Goal: Task Accomplishment & Management: Complete application form

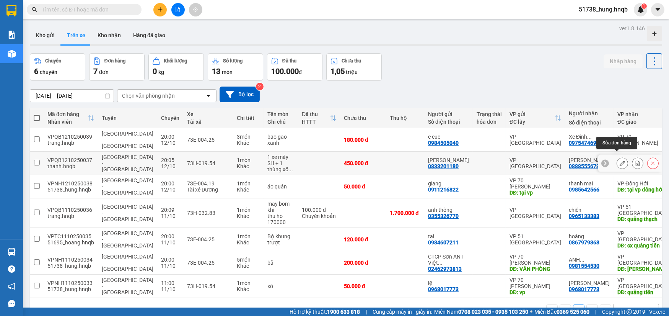
click at [620, 160] on icon at bounding box center [622, 162] width 5 height 5
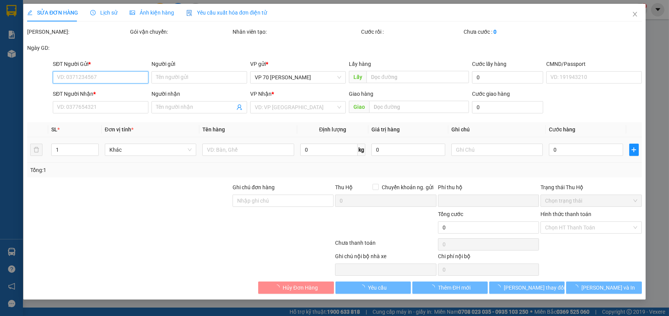
type input "0833201180"
type input "[PERSON_NAME]"
type input "0888555673"
type input "[PERSON_NAME]"
type input "0"
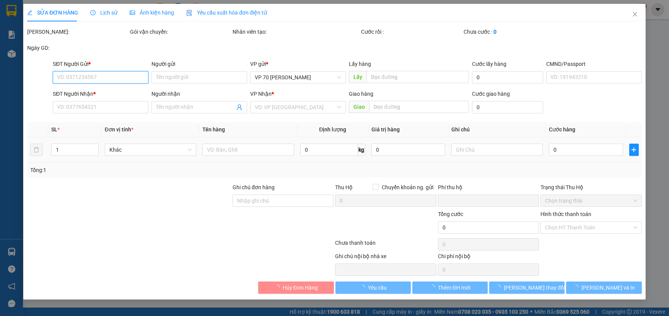
type input "450.000"
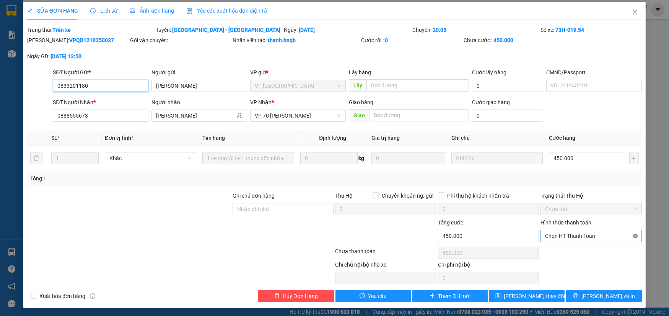
scroll to position [2, 0]
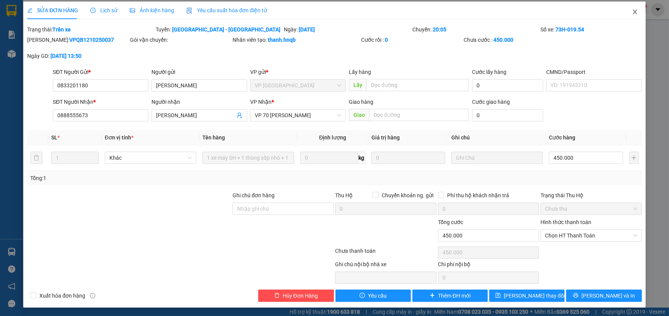
click at [632, 9] on icon "close" at bounding box center [635, 12] width 6 height 6
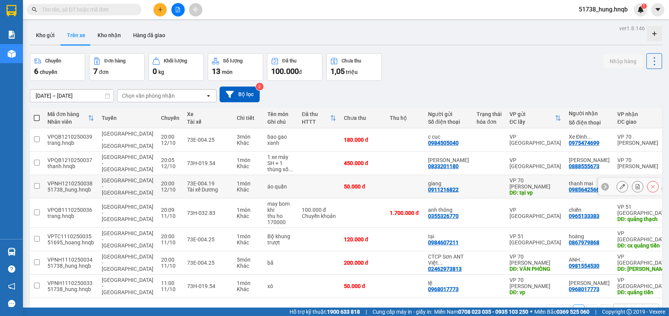
click at [115, 182] on span "[GEOGRAPHIC_DATA] - [GEOGRAPHIC_DATA]" at bounding box center [128, 186] width 52 height 18
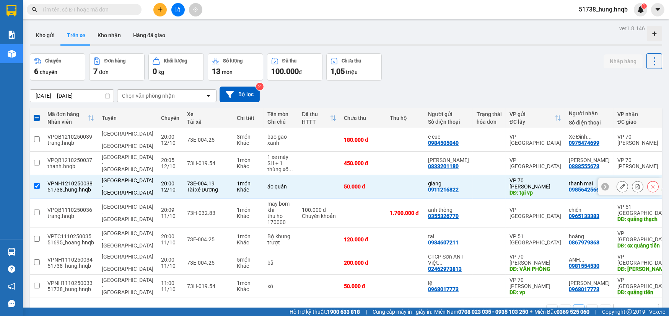
click at [200, 180] on div "73E-004.19" at bounding box center [208, 183] width 42 height 6
checkbox input "false"
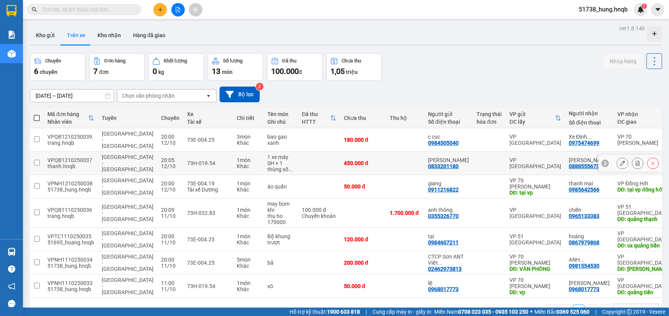
click at [207, 158] on td "73H-019.54" at bounding box center [208, 162] width 50 height 23
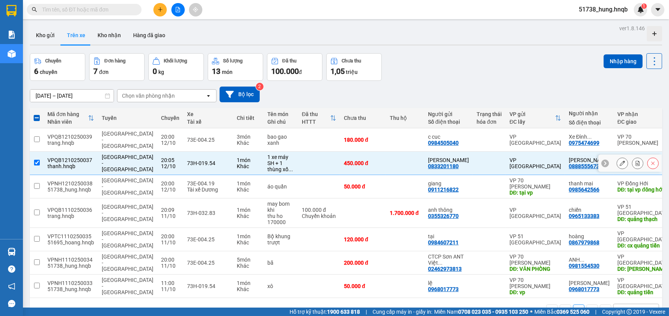
click at [207, 151] on td "73H-019.54" at bounding box center [208, 162] width 50 height 23
checkbox input "false"
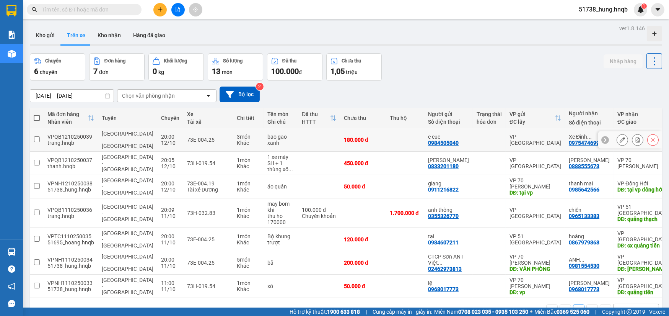
click at [208, 138] on td "73E-004.25" at bounding box center [208, 139] width 50 height 23
checkbox input "true"
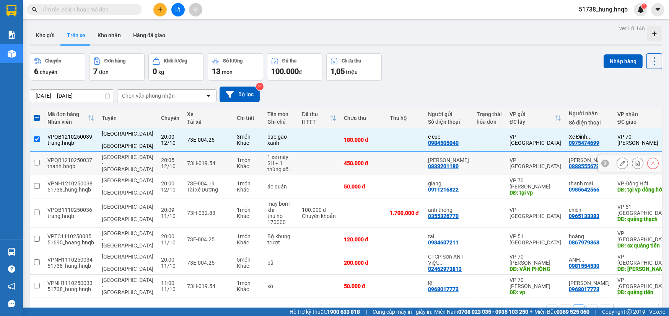
click at [210, 158] on td "73H-019.54" at bounding box center [208, 162] width 50 height 23
checkbox input "true"
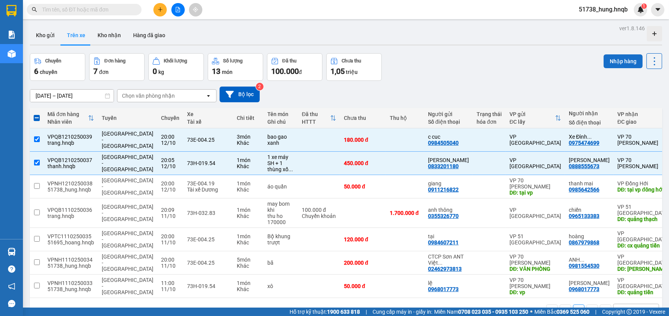
click at [624, 61] on button "Nhập hàng" at bounding box center [623, 61] width 39 height 14
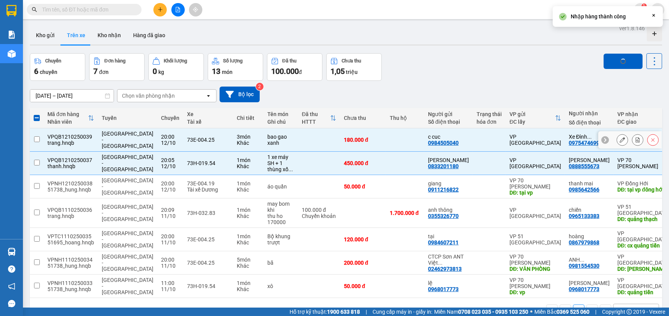
checkbox input "false"
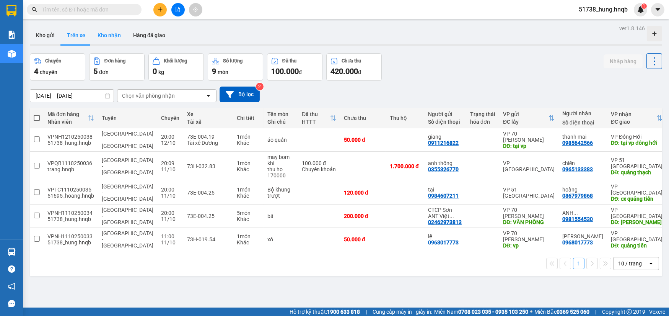
click at [114, 40] on button "Kho nhận" at bounding box center [109, 35] width 36 height 18
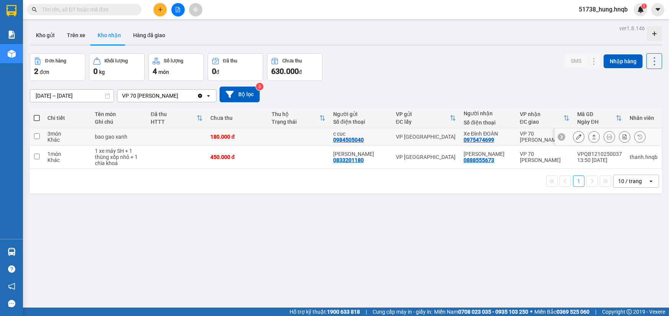
click at [262, 140] on td "180.000 đ" at bounding box center [238, 136] width 62 height 17
checkbox input "true"
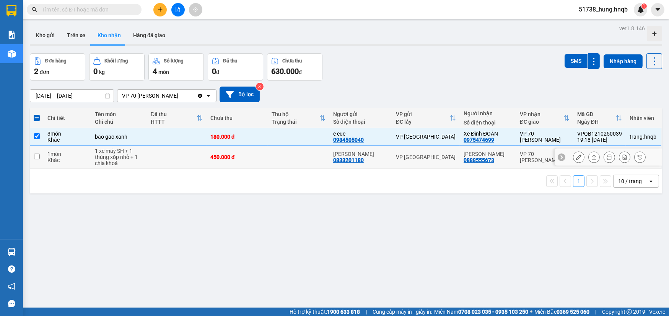
click at [264, 160] on div "450.000 đ" at bounding box center [237, 157] width 54 height 6
checkbox input "true"
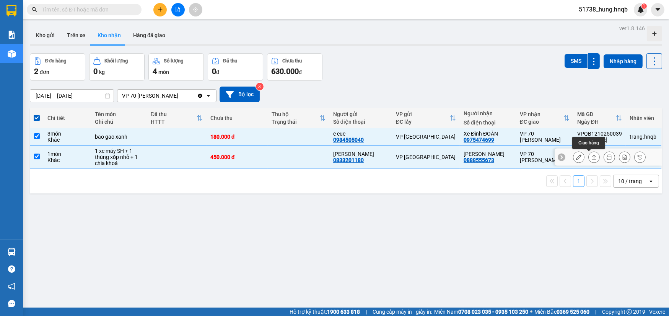
click at [591, 156] on icon at bounding box center [593, 156] width 5 height 5
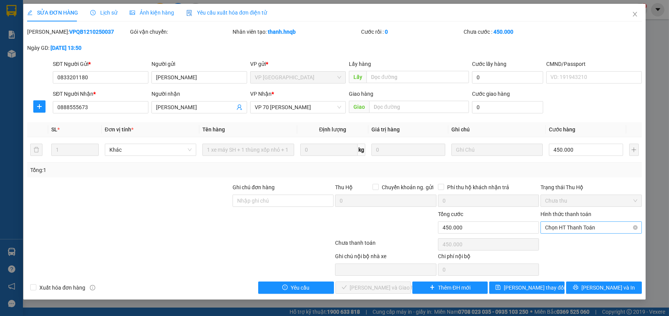
click at [605, 229] on span "Chọn HT Thanh Toán" at bounding box center [591, 227] width 92 height 11
click at [637, 16] on icon "close" at bounding box center [635, 14] width 4 height 5
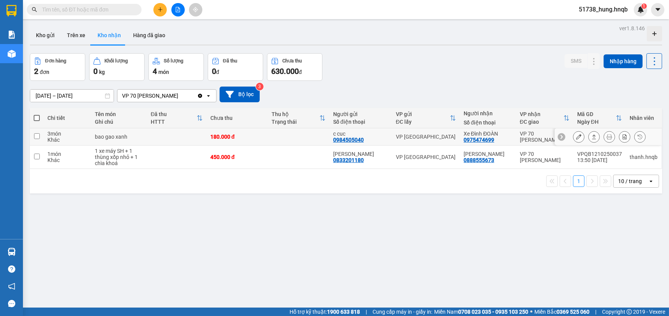
click at [279, 141] on td at bounding box center [299, 136] width 62 height 17
checkbox input "true"
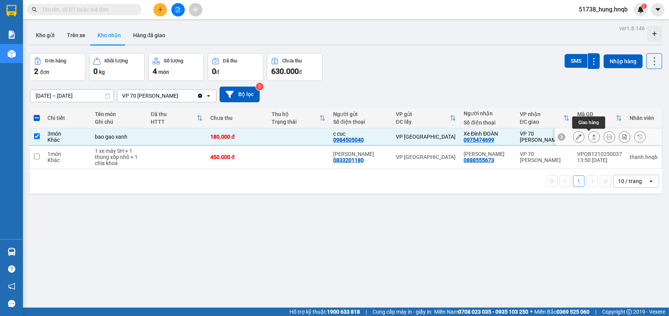
click at [592, 137] on button at bounding box center [594, 136] width 11 height 13
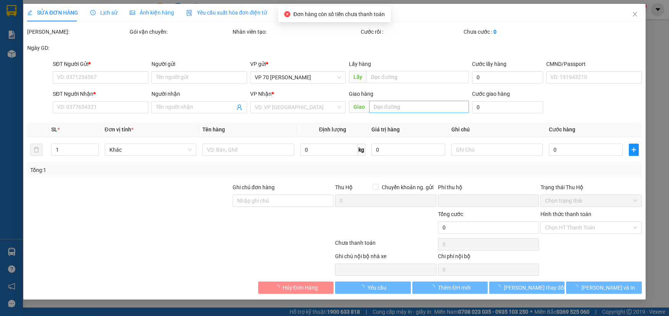
type input "0984505040"
type input "c cuc"
type input "0975474699"
type input "Xe Đình ĐOÀN"
type input "0"
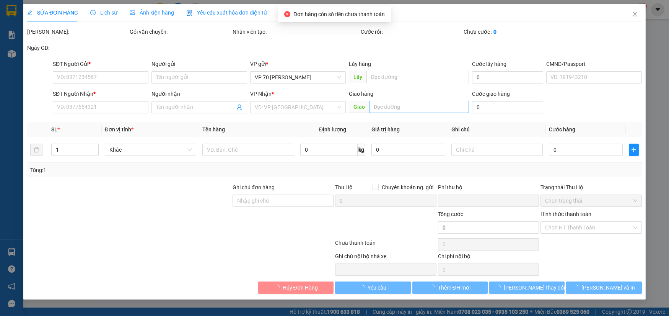
type input "180.000"
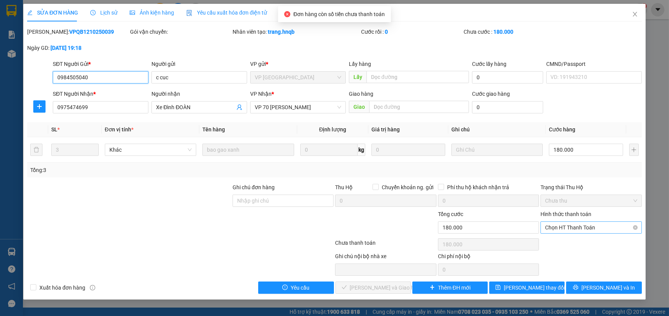
click at [608, 225] on span "Chọn HT Thanh Toán" at bounding box center [591, 227] width 92 height 11
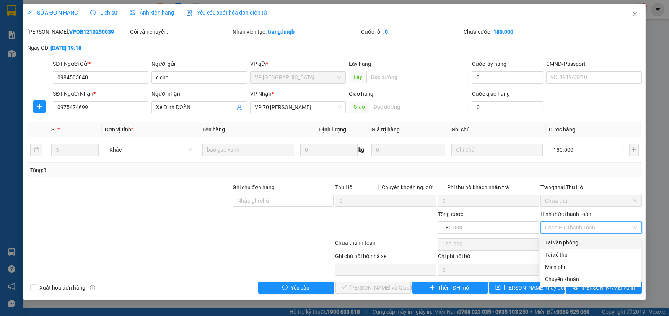
click at [563, 239] on div "Tại văn phòng" at bounding box center [591, 242] width 92 height 8
type input "0"
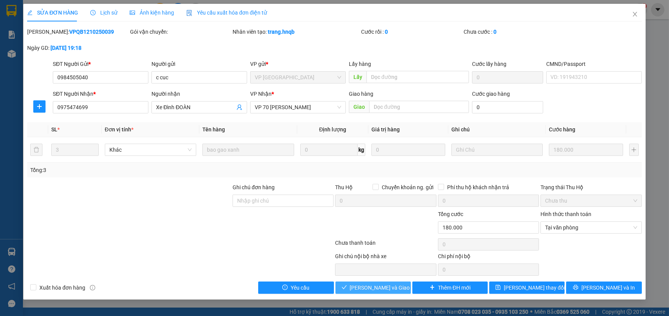
click at [376, 285] on span "[PERSON_NAME] và Giao hàng" at bounding box center [386, 287] width 73 height 8
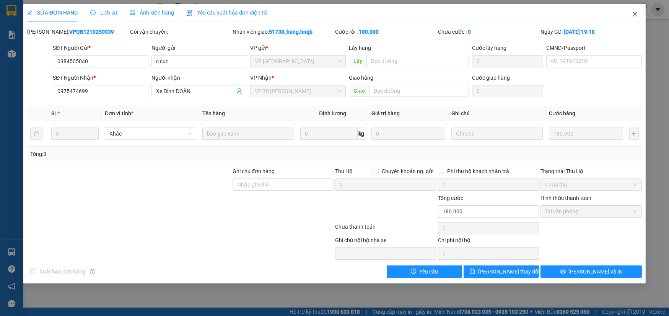
click at [634, 11] on icon "close" at bounding box center [635, 14] width 6 height 6
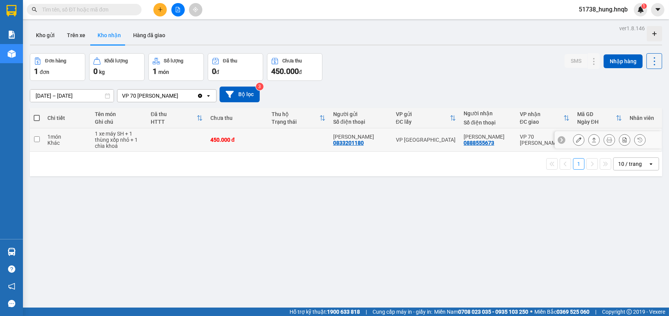
click at [189, 136] on td at bounding box center [177, 139] width 60 height 23
checkbox input "true"
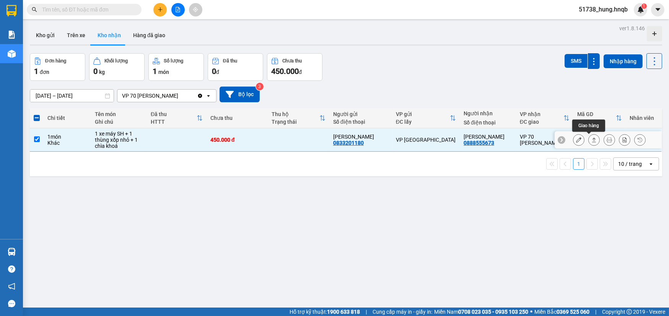
click at [591, 141] on icon at bounding box center [593, 139] width 5 height 5
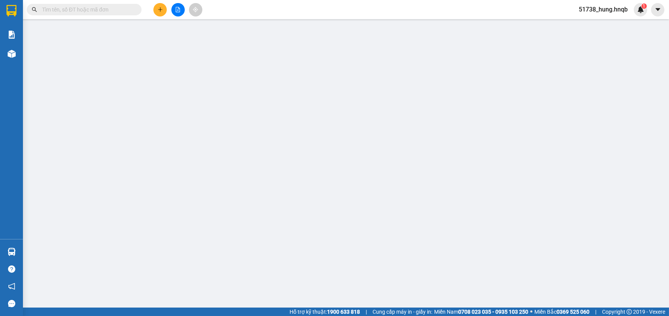
type input "0833201180"
type input "[PERSON_NAME]"
type input "0888555673"
type input "[PERSON_NAME]"
type input "0"
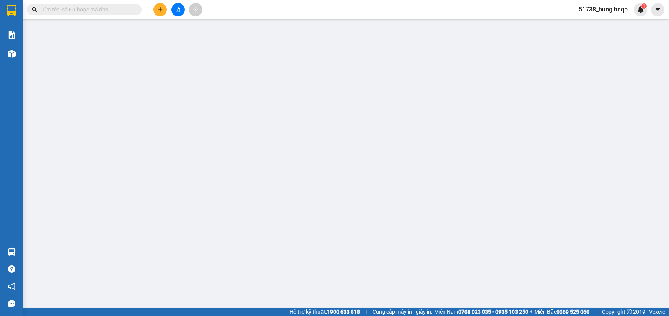
type input "450.000"
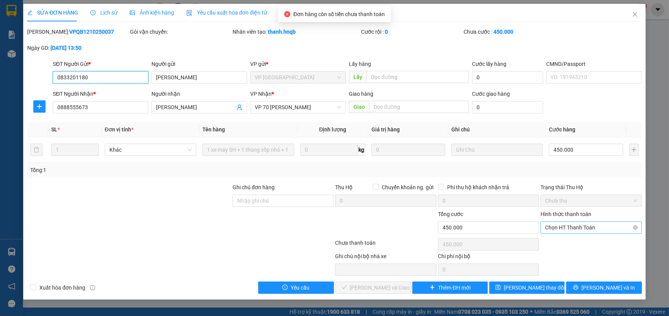
click at [613, 223] on span "Chọn HT Thanh Toán" at bounding box center [591, 227] width 92 height 11
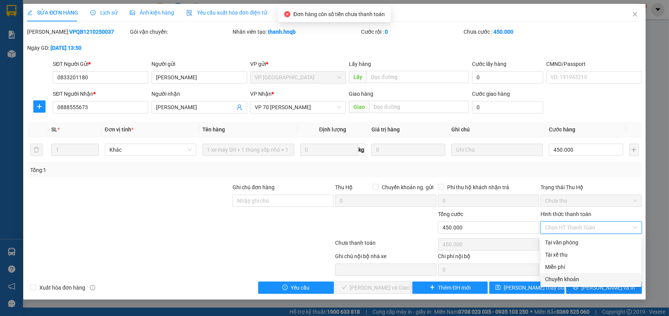
click at [562, 276] on div "Chuyển khoản" at bounding box center [591, 279] width 92 height 8
type input "0"
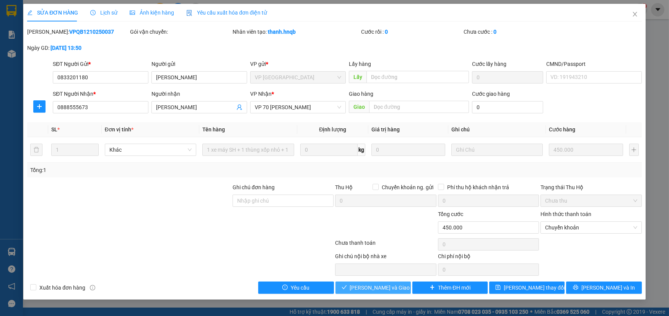
click at [390, 287] on span "[PERSON_NAME] và Giao hàng" at bounding box center [386, 287] width 73 height 8
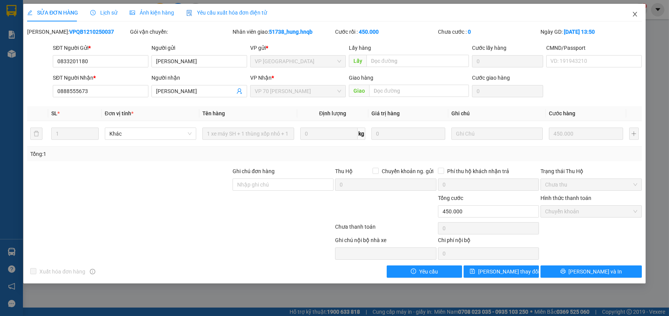
click at [640, 12] on span "Close" at bounding box center [634, 14] width 21 height 21
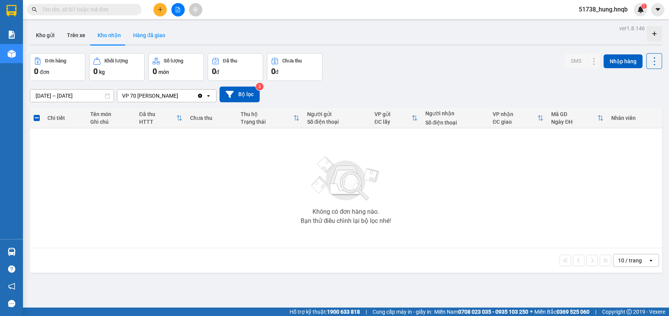
click at [133, 31] on button "Hàng đã giao" at bounding box center [149, 35] width 44 height 18
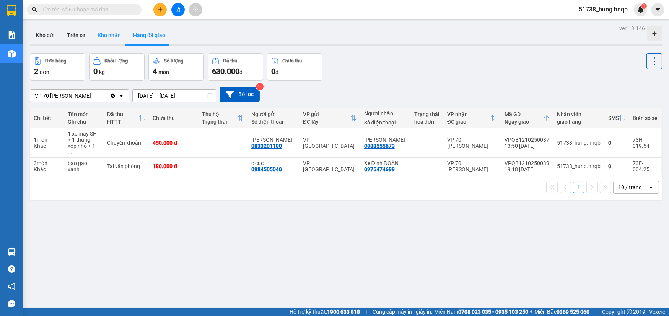
click at [112, 37] on button "Kho nhận" at bounding box center [109, 35] width 36 height 18
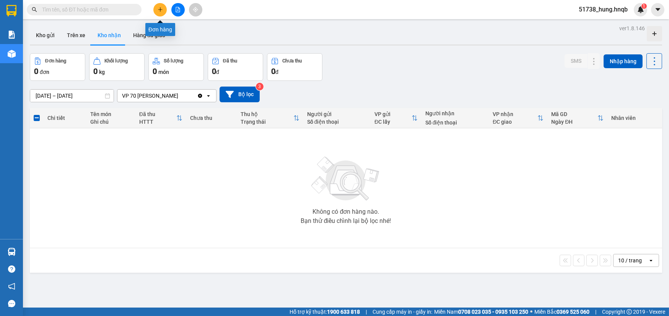
click at [163, 8] on icon "plus" at bounding box center [160, 9] width 5 height 5
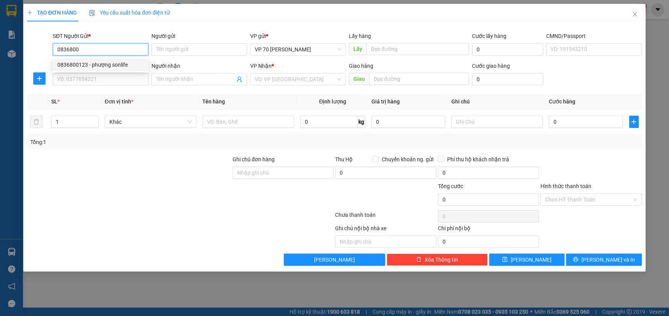
click at [95, 66] on div "0836800123 - phượng sonlife" at bounding box center [100, 64] width 86 height 8
type input "0836800123"
type input "phượng sonlife"
type input "vực vòng [GEOGRAPHIC_DATA]"
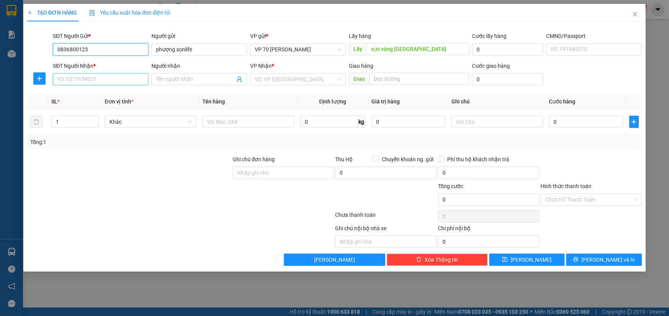
type input "0836800123"
click at [96, 77] on input "SĐT Người Nhận *" at bounding box center [101, 79] width 96 height 12
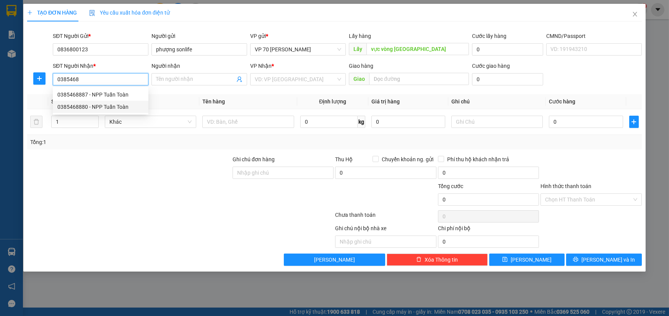
click at [107, 103] on div "0385468880 - NPP Tuấn Toàn" at bounding box center [100, 107] width 86 height 8
type input "0385468880"
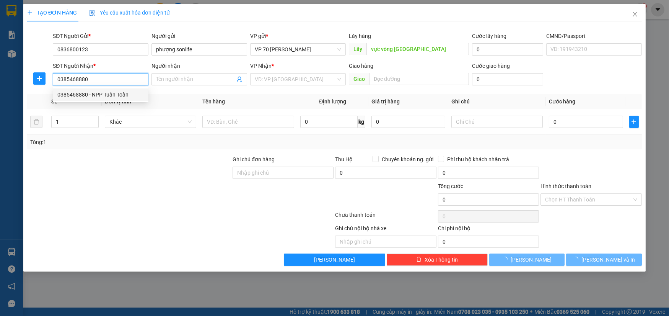
type input "NPP Tuấn Toàn"
type input "cl trung thôn"
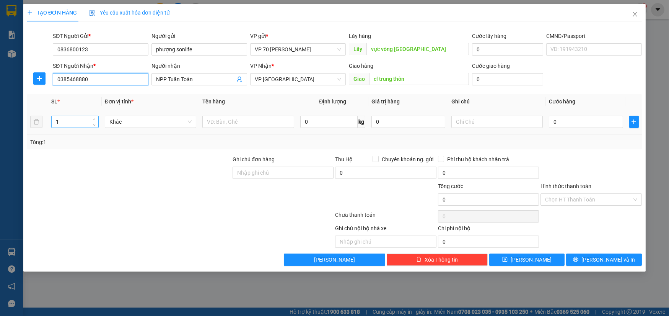
type input "0385468880"
click at [73, 123] on input "1" at bounding box center [75, 121] width 46 height 11
type input "6"
click at [262, 122] on input "text" at bounding box center [248, 122] width 92 height 12
type input "4 thùng 2 cattong"
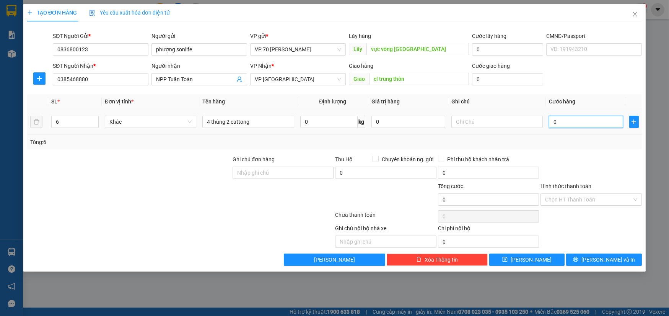
click at [581, 119] on input "0" at bounding box center [586, 122] width 74 height 12
type input "3"
type input "36"
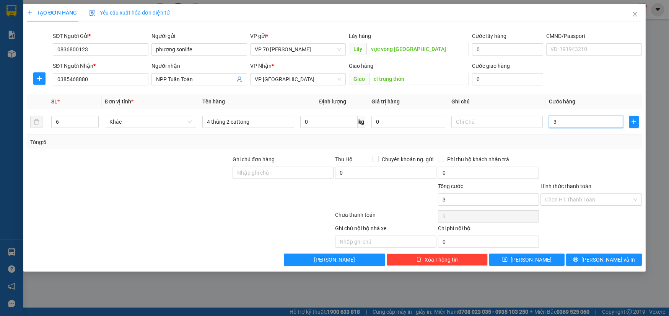
type input "36"
type input "360"
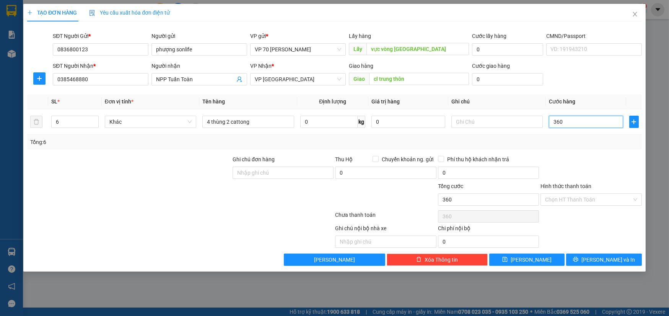
type input "3.600"
type input "36.000"
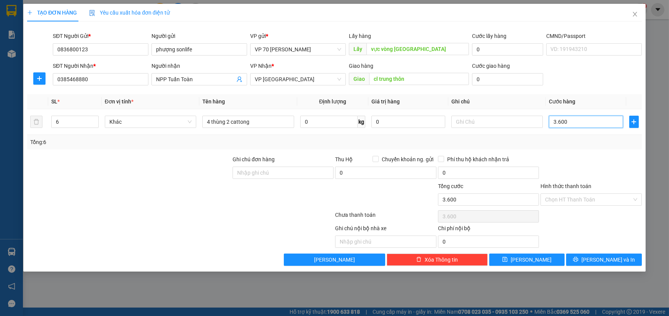
type input "36.000"
type input "360.000"
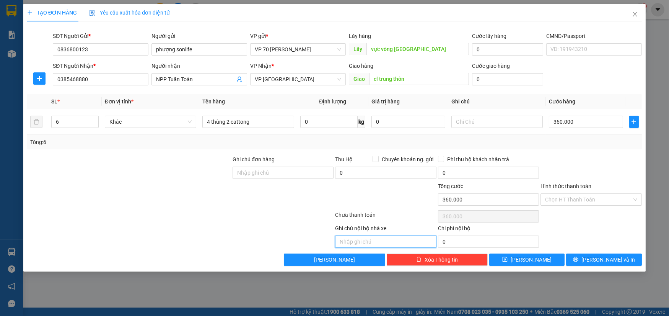
click at [352, 238] on input "text" at bounding box center [385, 241] width 101 height 12
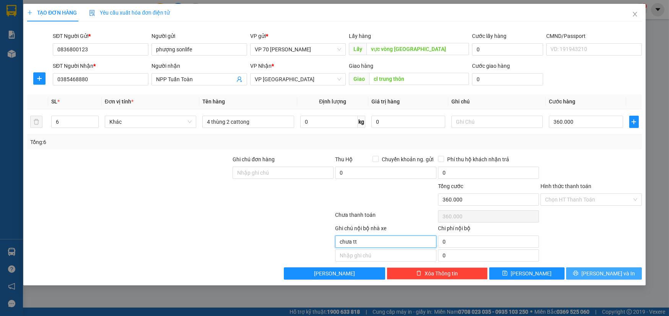
type input "chưa tt"
click at [601, 267] on button "[PERSON_NAME] và In" at bounding box center [603, 273] width 75 height 12
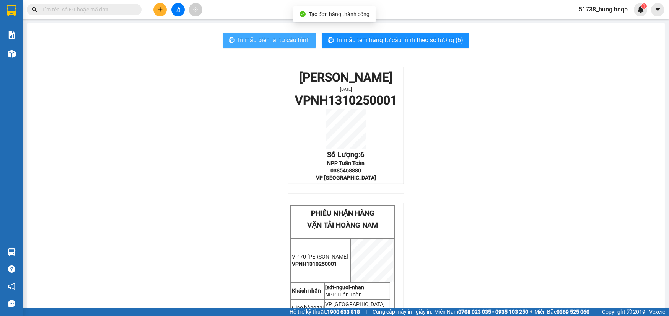
click at [254, 38] on span "In mẫu biên lai tự cấu hình" at bounding box center [274, 40] width 72 height 10
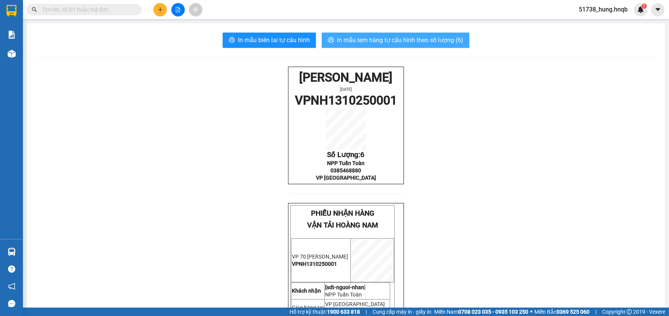
click at [390, 35] on span "In mẫu tem hàng tự cấu hình theo số lượng (6)" at bounding box center [400, 40] width 126 height 10
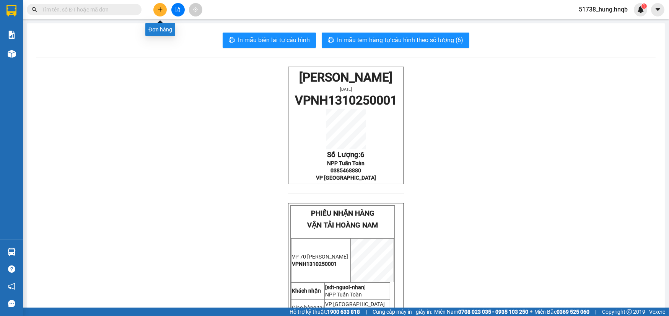
click at [161, 15] on button at bounding box center [159, 9] width 13 height 13
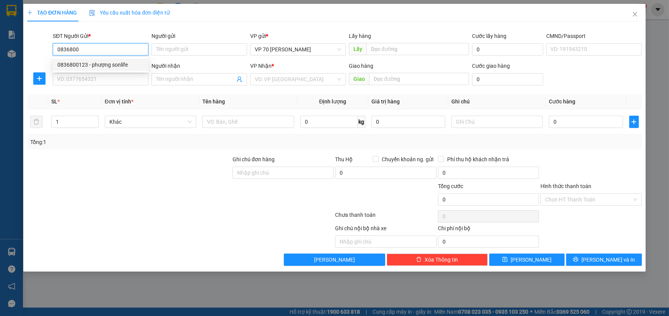
click at [106, 63] on div "0836800123 - phượng sonlife" at bounding box center [100, 64] width 86 height 8
type input "0836800123"
type input "phượng sonlife"
type input "vực vòng [GEOGRAPHIC_DATA]"
type input "0836800123"
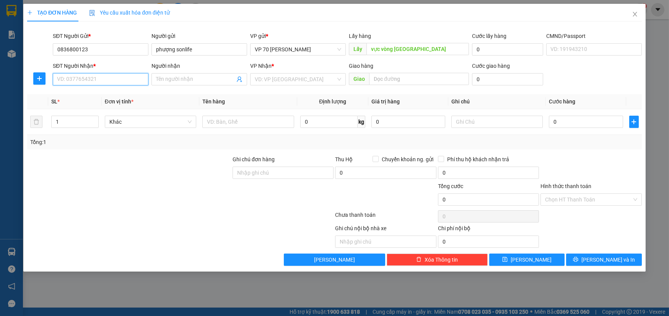
click at [96, 79] on input "SĐT Người Nhận *" at bounding box center [101, 79] width 96 height 12
click at [101, 91] on div "0777700052 - [GEOGRAPHIC_DATA][PERSON_NAME]" at bounding box center [120, 94] width 127 height 8
type input "0777700052"
type input "NPP [PERSON_NAME]"
type input "vp quảng phong"
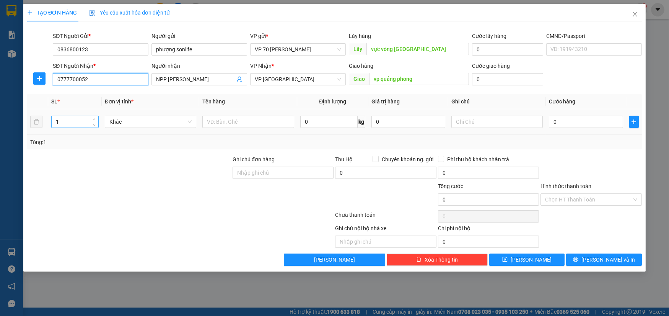
type input "0777700052"
click at [85, 121] on input "1" at bounding box center [75, 121] width 46 height 11
type input "6"
click at [268, 127] on input "text" at bounding box center [248, 122] width 92 height 12
type input "thùng"
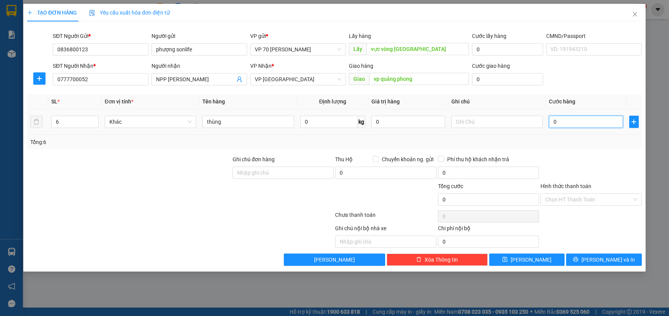
click at [578, 122] on input "0" at bounding box center [586, 122] width 74 height 12
type input "1"
type input "18"
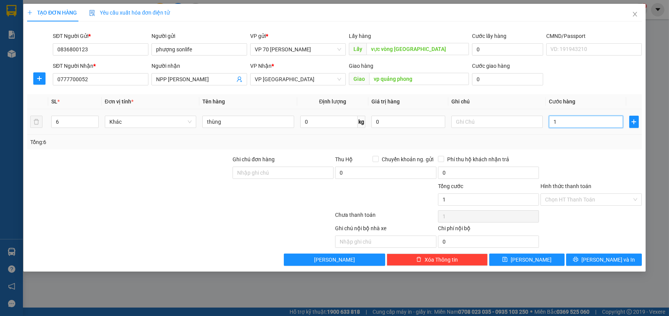
type input "18"
type input "180"
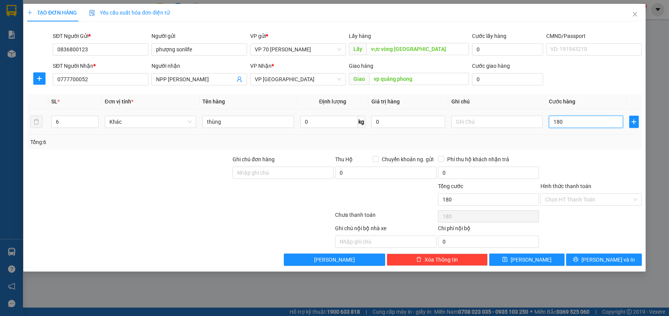
type input "1.800"
type input "18.000"
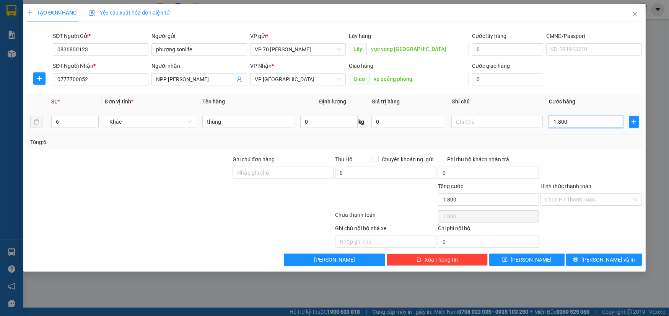
type input "18.000"
type input "180.000"
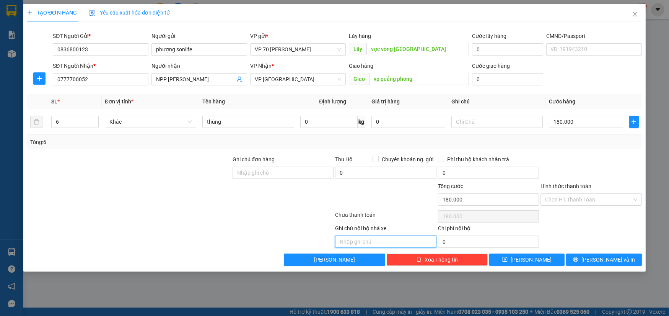
click at [418, 240] on input "text" at bounding box center [385, 241] width 101 height 12
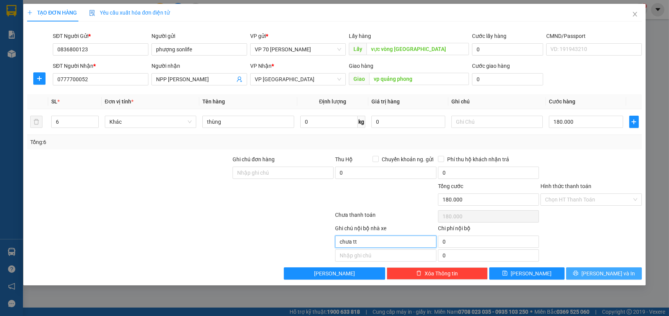
type input "chưa tt"
click at [606, 273] on span "[PERSON_NAME] và In" at bounding box center [608, 273] width 54 height 8
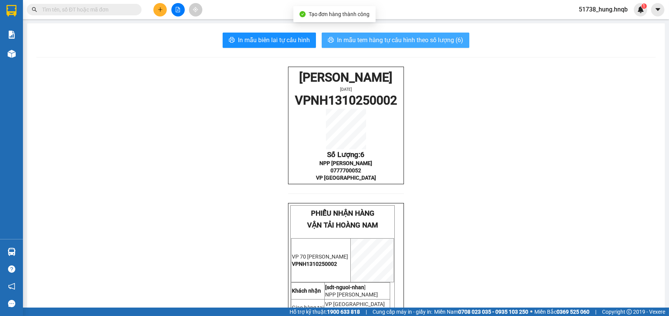
click at [386, 34] on button "In mẫu tem hàng tự cấu hình theo số lượng (6)" at bounding box center [396, 40] width 148 height 15
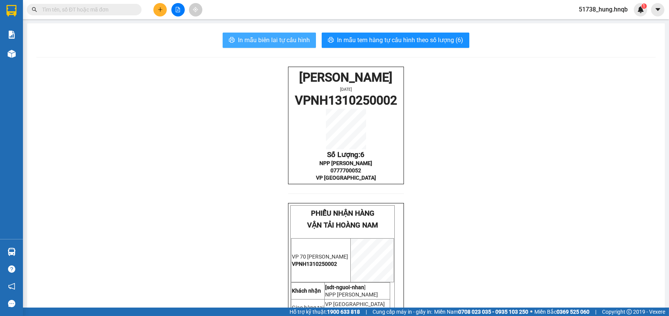
click at [270, 43] on span "In mẫu biên lai tự cấu hình" at bounding box center [274, 40] width 72 height 10
click at [155, 13] on button at bounding box center [159, 9] width 13 height 13
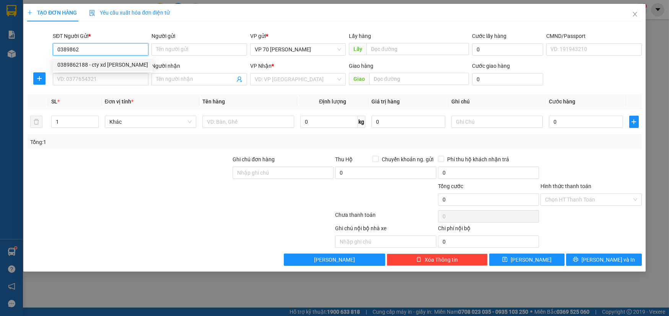
click at [121, 68] on div "0389862188 - cty xd [PERSON_NAME]" at bounding box center [102, 64] width 91 height 8
type input "0389862188"
type input "cty xd [PERSON_NAME]"
type input "tại vp"
type input "0389862188"
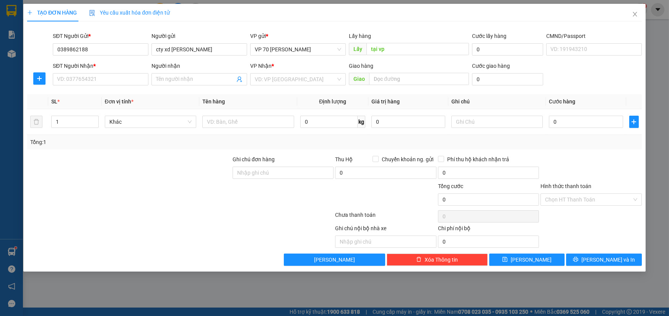
click at [111, 86] on div "SĐT Người Nhận * VD: 0377654321" at bounding box center [101, 75] width 96 height 27
click at [635, 15] on icon "close" at bounding box center [635, 14] width 4 height 5
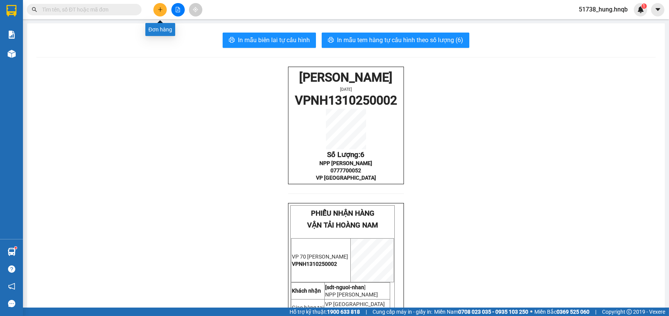
click at [156, 7] on button at bounding box center [159, 9] width 13 height 13
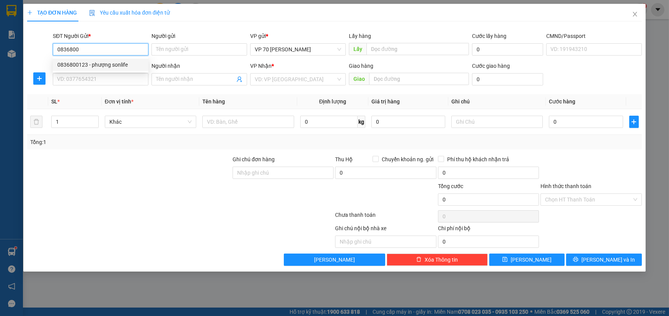
click at [109, 65] on div "0836800123 - phượng sonlife" at bounding box center [100, 64] width 86 height 8
type input "0836800123"
type input "phượng sonlife"
type input "vực vòng [GEOGRAPHIC_DATA]"
type input "0836800123"
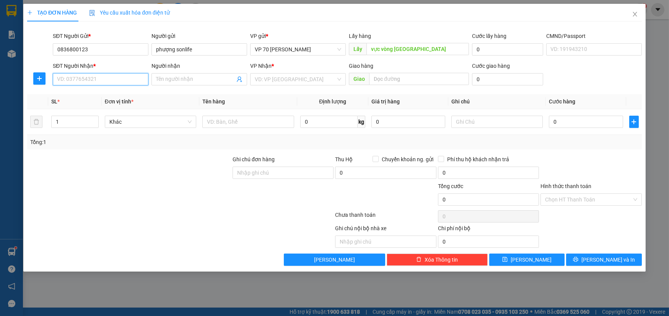
click at [102, 84] on input "SĐT Người Nhận *" at bounding box center [101, 79] width 96 height 12
click at [88, 93] on div "0389862188 - cty xd [PERSON_NAME]" at bounding box center [102, 94] width 91 height 8
type input "0389862188"
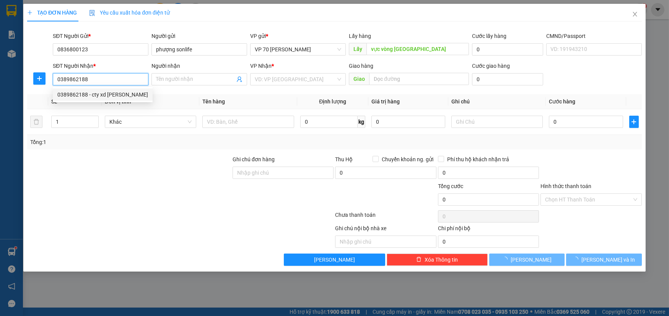
type input "cty xd [PERSON_NAME]"
type input "agribank minh cầm"
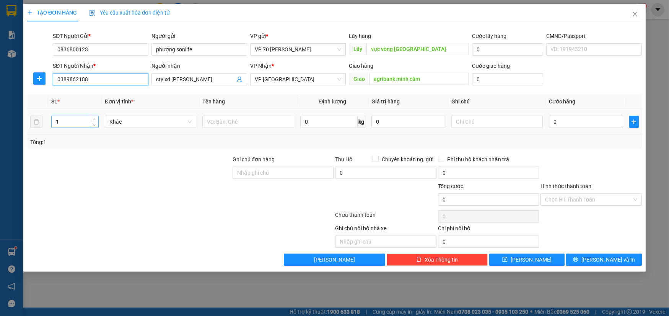
type input "0389862188"
click at [73, 122] on input "1" at bounding box center [75, 121] width 46 height 11
type input "6"
click at [270, 124] on input "text" at bounding box center [248, 122] width 92 height 12
type input "thùng"
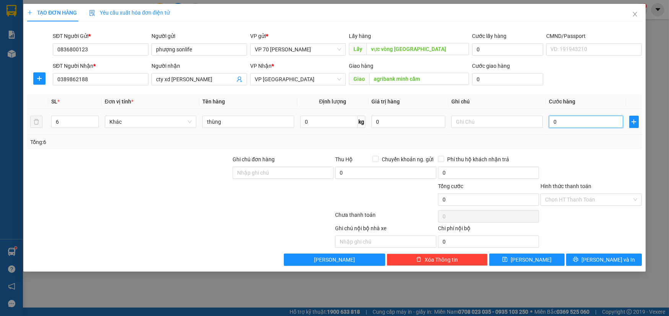
click at [581, 119] on input "0" at bounding box center [586, 122] width 74 height 12
type input "1"
type input "18"
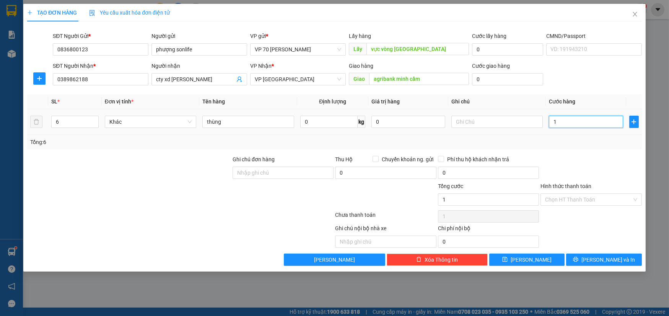
type input "18"
type input "180"
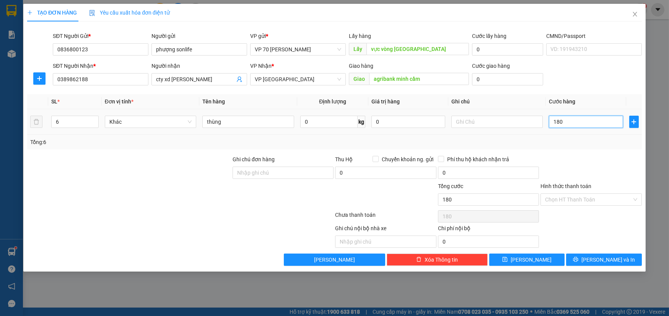
type input "1.800"
type input "18.000"
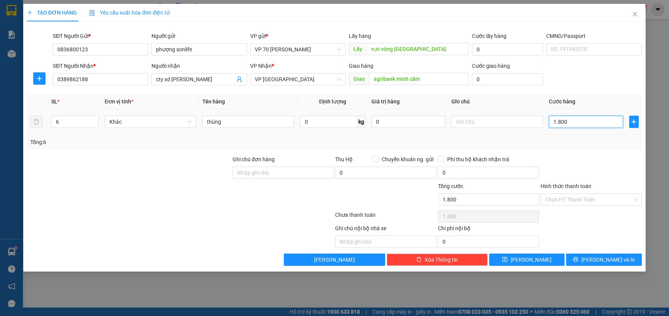
type input "18.000"
type input "180.000"
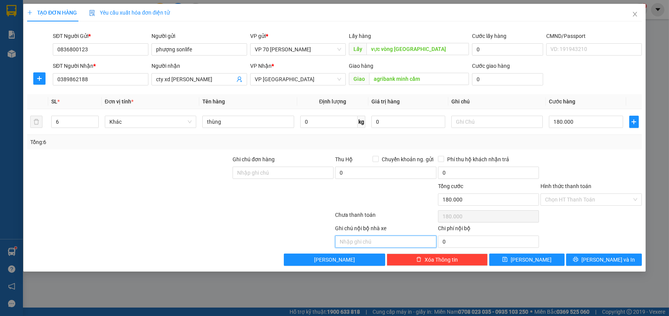
click at [380, 237] on input "text" at bounding box center [385, 241] width 101 height 12
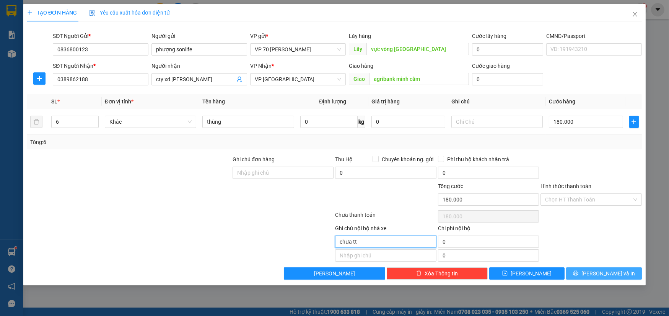
type input "chưa tt"
click at [603, 272] on span "[PERSON_NAME] và In" at bounding box center [608, 273] width 54 height 8
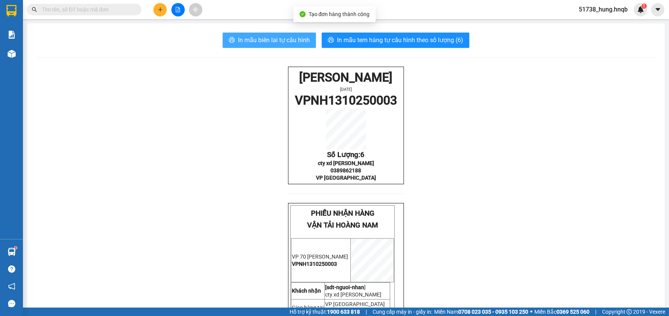
click at [279, 39] on span "In mẫu biên lai tự cấu hình" at bounding box center [274, 40] width 72 height 10
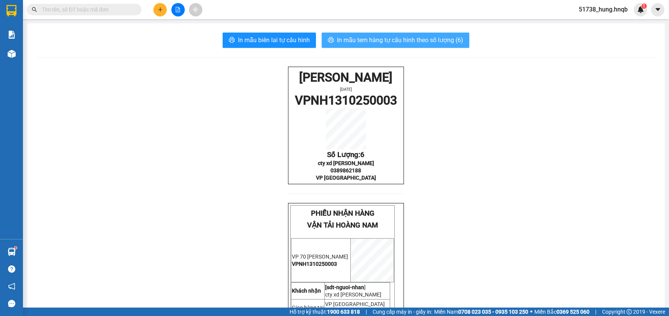
click at [379, 35] on span "In mẫu tem hàng tự cấu hình theo số lượng (6)" at bounding box center [400, 40] width 126 height 10
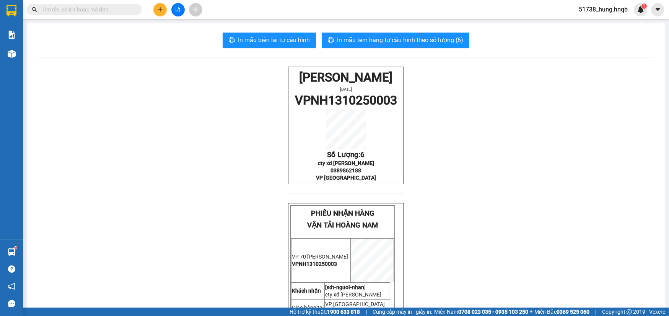
click at [158, 8] on icon "plus" at bounding box center [160, 9] width 5 height 5
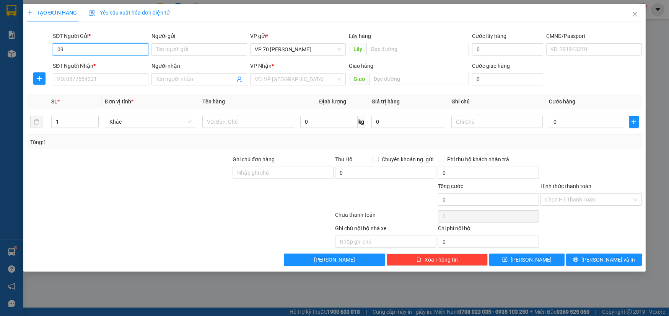
type input "0"
click at [122, 64] on div "0836800123 - phượng sonlife" at bounding box center [100, 64] width 86 height 8
type input "0836800123"
type input "phượng sonlife"
type input "vực vòng [GEOGRAPHIC_DATA]"
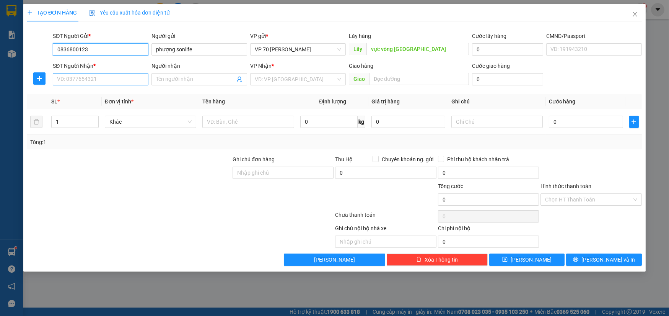
type input "0836800123"
click at [117, 73] on input "SĐT Người Nhận *" at bounding box center [101, 79] width 96 height 12
click at [95, 95] on div "0911495888 - tổng [PERSON_NAME]" at bounding box center [101, 94] width 88 height 8
type input "0911495888"
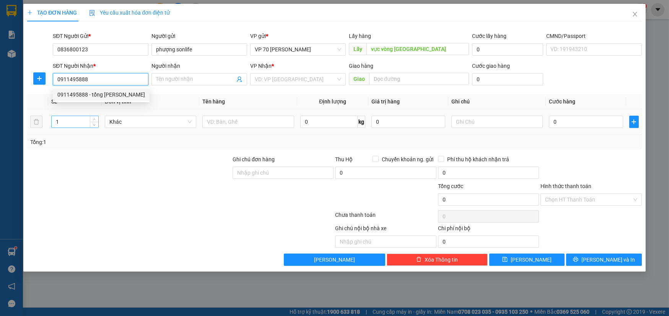
type input "tổng kho anh tuấn"
type input "vp ba đồn"
type input "0911495888"
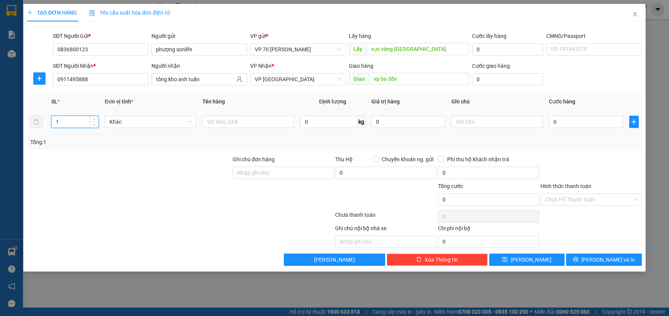
click at [73, 120] on input "1" at bounding box center [75, 121] width 46 height 11
click at [241, 125] on input "text" at bounding box center [248, 122] width 92 height 12
type input "cattong"
click at [584, 118] on input "0" at bounding box center [586, 122] width 74 height 12
type input "6"
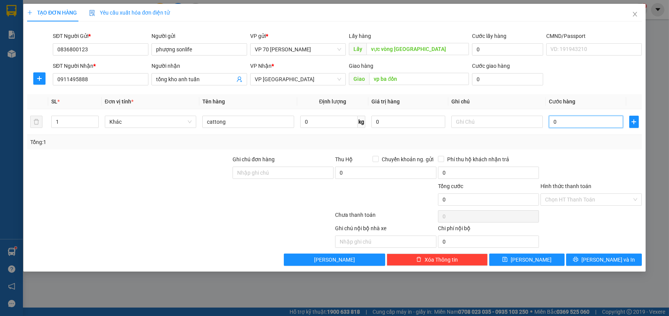
type input "6"
type input "60"
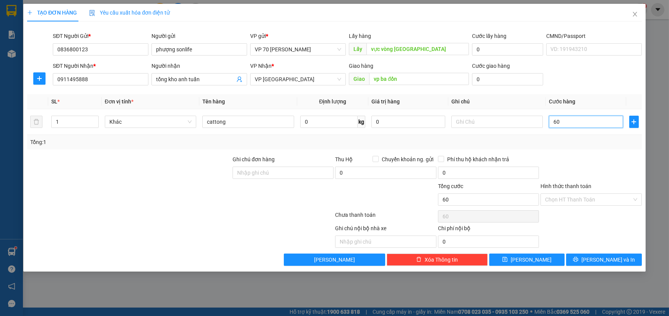
type input "600"
type input "6.000"
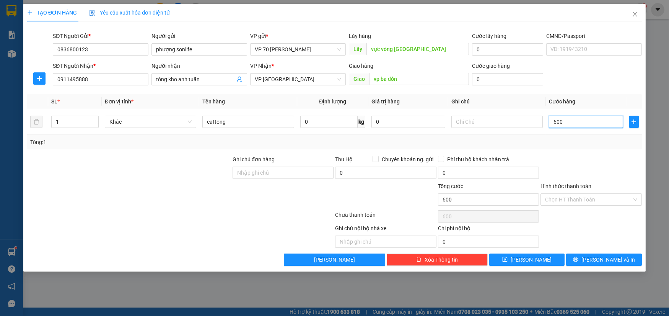
type input "6.000"
type input "60.000"
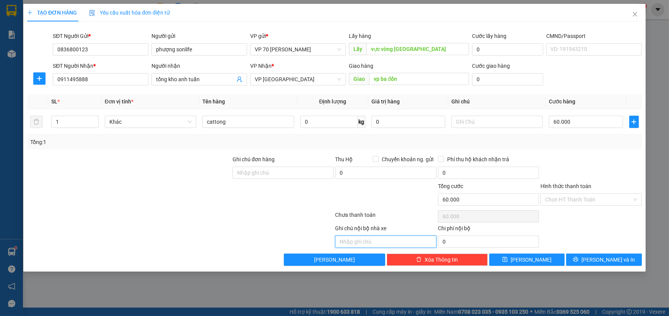
click at [395, 246] on input "text" at bounding box center [385, 241] width 101 height 12
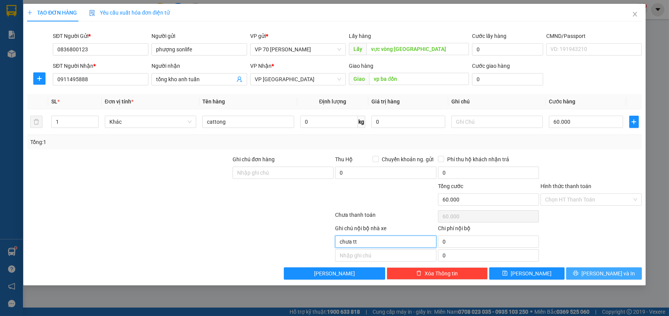
type input "chưa tt"
click at [583, 269] on button "[PERSON_NAME] và In" at bounding box center [603, 273] width 75 height 12
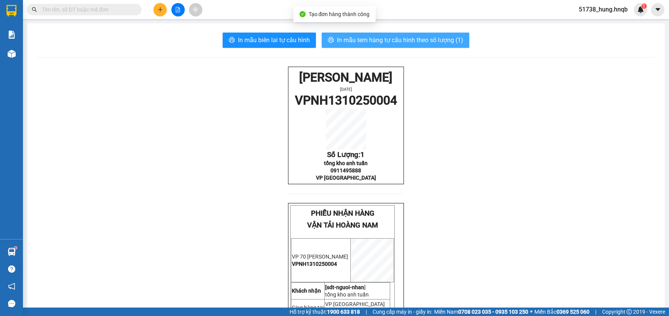
click at [402, 41] on span "In mẫu tem hàng tự cấu hình theo số lượng (1)" at bounding box center [400, 40] width 126 height 10
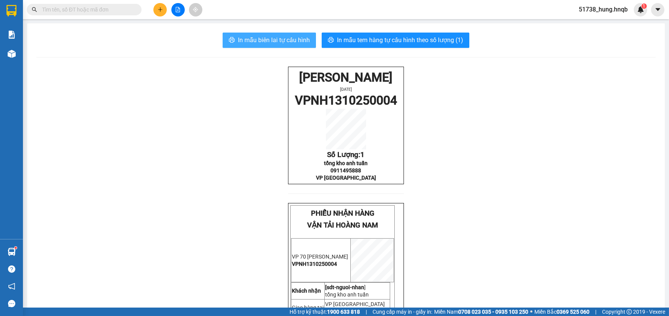
click at [275, 44] on span "In mẫu biên lai tự cấu hình" at bounding box center [274, 40] width 72 height 10
click at [161, 12] on button at bounding box center [159, 9] width 13 height 13
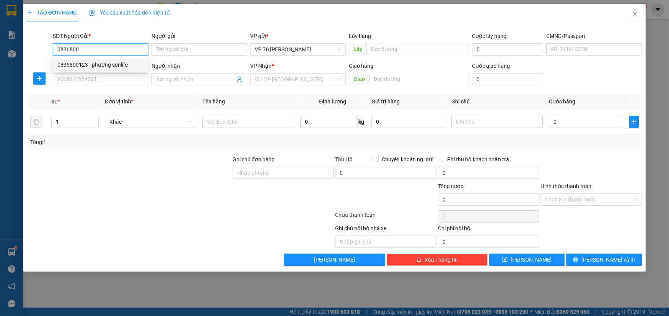
click at [99, 66] on div "0836800123 - phượng sonlife" at bounding box center [100, 64] width 86 height 8
type input "0836800123"
type input "phượng sonlife"
type input "vực vòng [GEOGRAPHIC_DATA]"
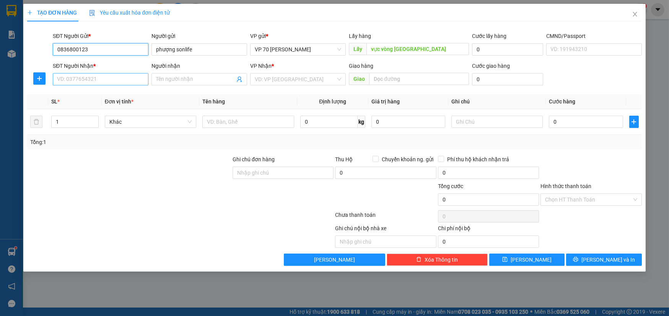
type input "0836800123"
click at [101, 79] on input "SĐT Người Nhận *" at bounding box center [101, 79] width 96 height 12
click at [104, 92] on div "0911495888 - tổng [PERSON_NAME]" at bounding box center [101, 94] width 88 height 8
type input "0911495888"
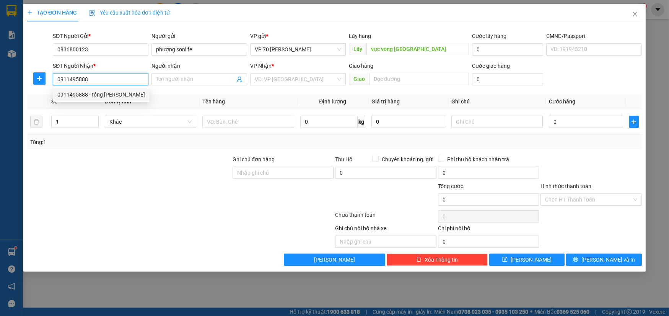
type input "tổng kho anh tuấn"
type input "vp ba đồn"
type input "0911495888"
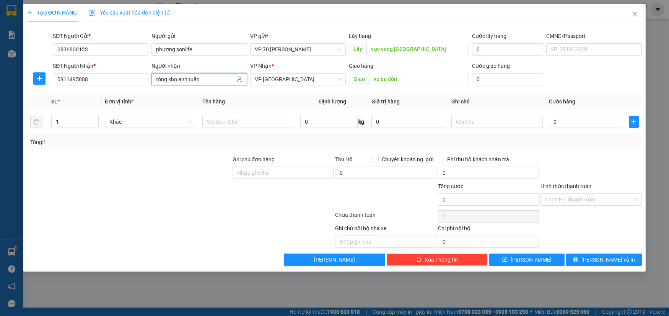
click at [227, 75] on input "tổng kho anh tuấn" at bounding box center [195, 79] width 79 height 8
type input "t"
type input "chị [PERSON_NAME]"
click at [81, 122] on input "1" at bounding box center [75, 121] width 46 height 11
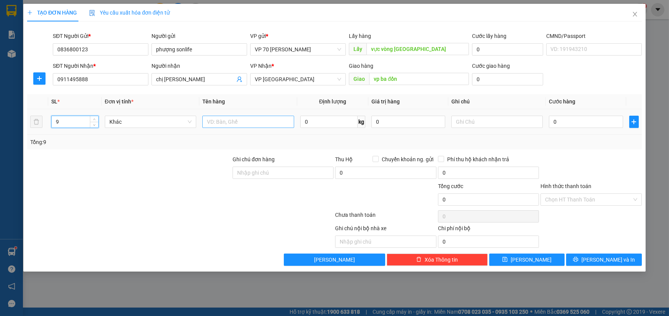
type input "9"
click at [241, 125] on input "text" at bounding box center [248, 122] width 92 height 12
type input "y"
type input "thùng"
click at [574, 121] on input "0" at bounding box center [586, 122] width 74 height 12
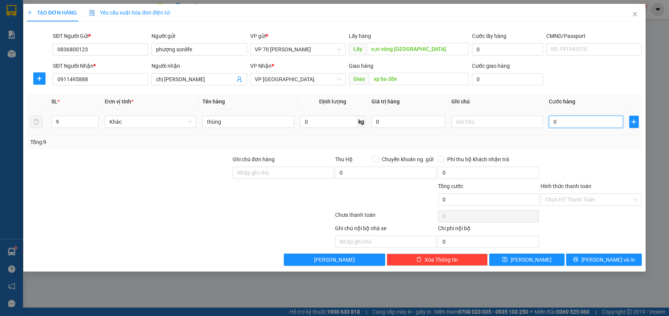
type input "2"
type input "27"
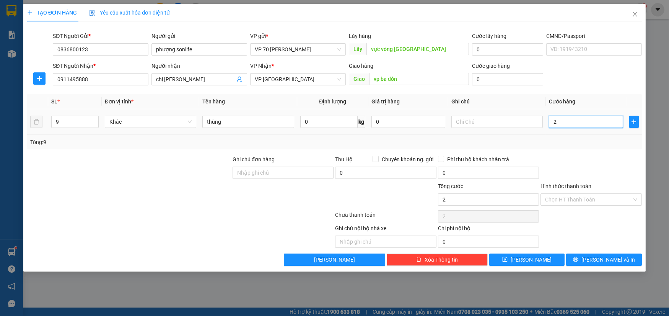
type input "27"
type input "270"
type input "2.700"
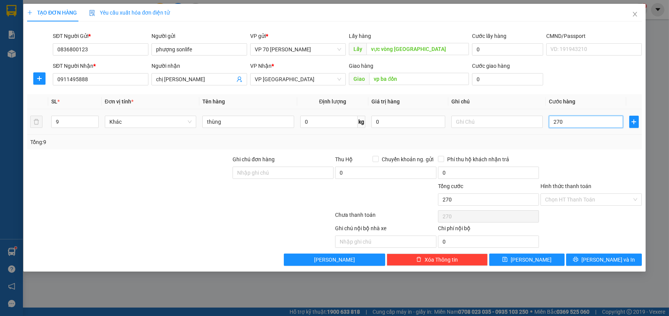
type input "2.700"
type input "27.000"
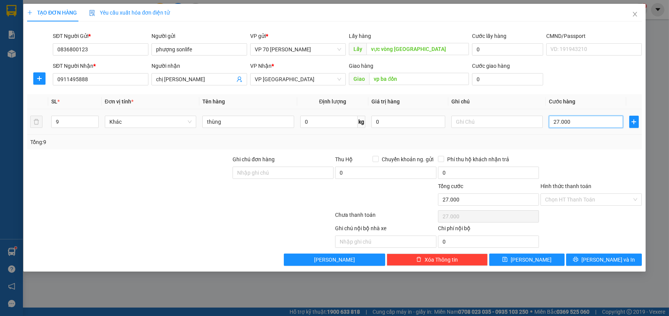
type input "270.000"
click at [368, 242] on input "text" at bounding box center [385, 241] width 101 height 12
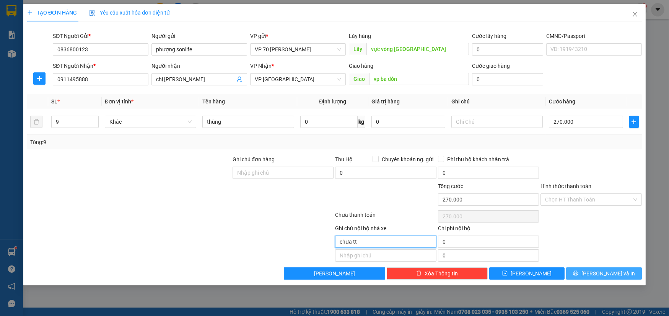
type input "chưa tt"
click at [588, 272] on button "[PERSON_NAME] và In" at bounding box center [603, 273] width 75 height 12
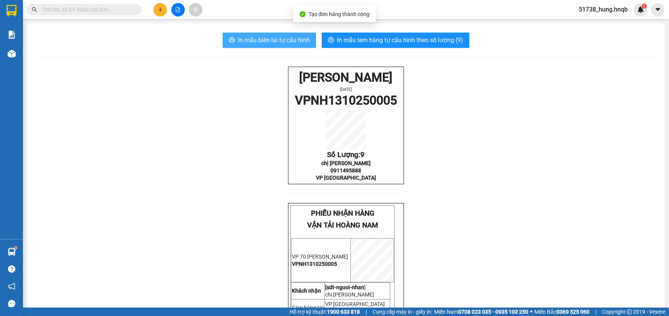
click at [269, 42] on span "In mẫu biên lai tự cấu hình" at bounding box center [274, 40] width 72 height 10
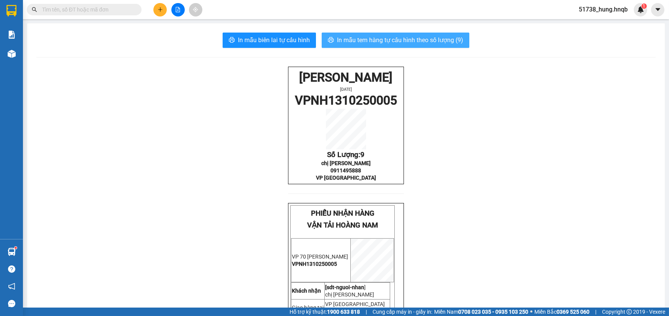
click at [382, 37] on span "In mẫu tem hàng tự cấu hình theo số lượng (9)" at bounding box center [400, 40] width 126 height 10
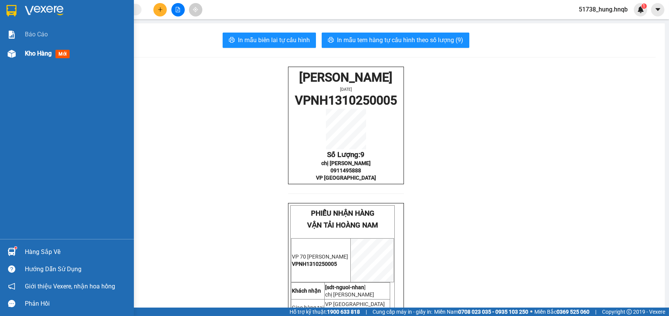
click at [18, 56] on div at bounding box center [11, 53] width 13 height 13
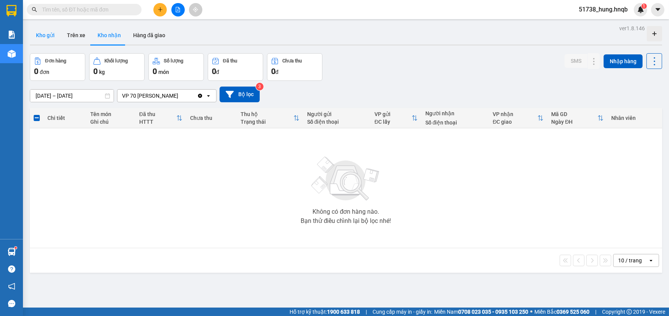
click at [55, 38] on button "Kho gửi" at bounding box center [45, 35] width 31 height 18
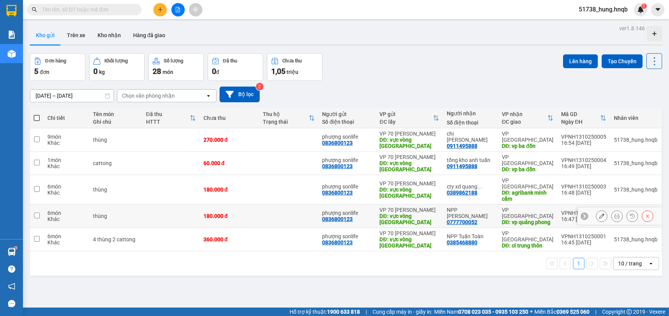
click at [254, 213] on div "180.000 đ" at bounding box center [230, 216] width 52 height 6
checkbox input "true"
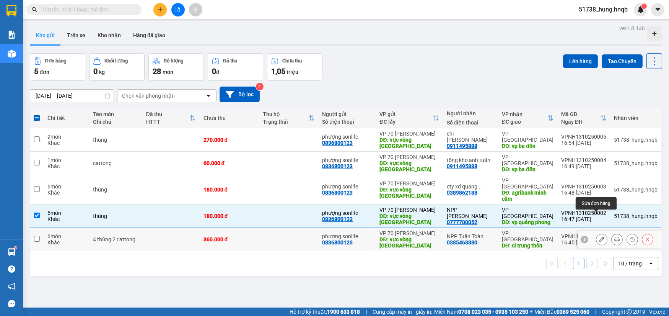
click at [599, 236] on icon at bounding box center [601, 238] width 5 height 5
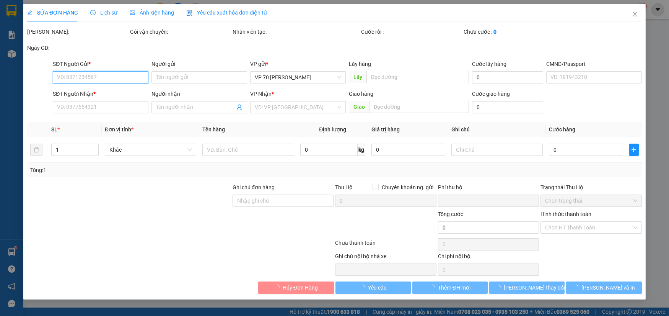
type input "0836800123"
type input "phượng sonlife"
type input "vực vòng [GEOGRAPHIC_DATA]"
type input "0385468880"
type input "NPP Tuấn Toàn"
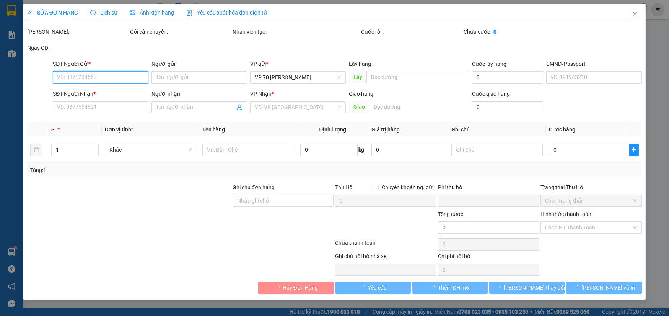
type input "cl trung thôn"
type input "0"
type input "360.000"
type input "chưa tt"
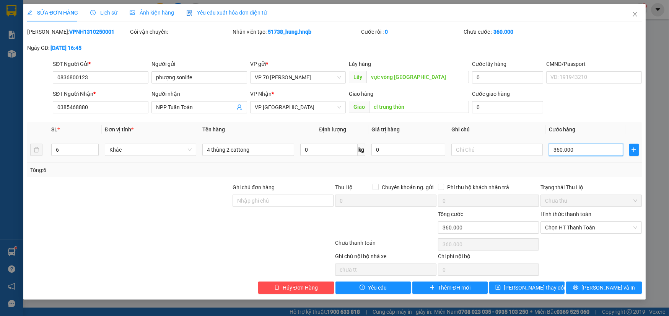
click at [587, 144] on input "360.000" at bounding box center [586, 149] width 74 height 12
type input "0"
type input "2"
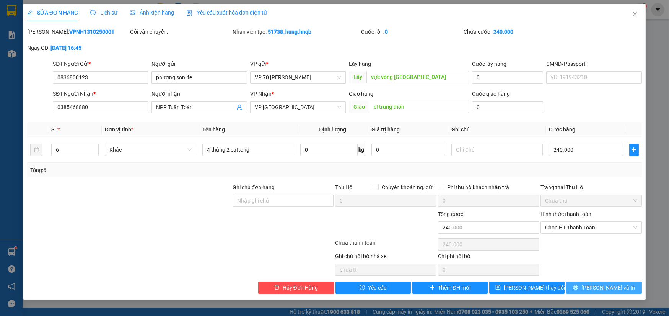
click at [587, 290] on button "[PERSON_NAME] và In" at bounding box center [603, 287] width 75 height 12
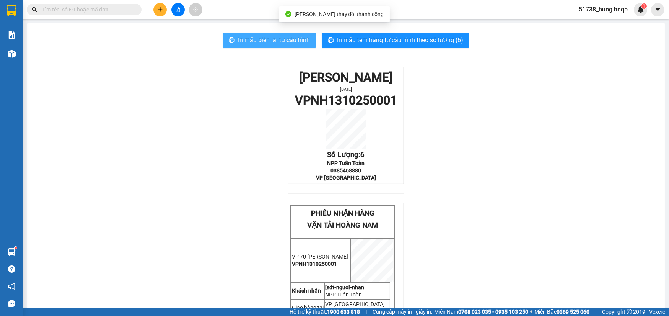
click at [254, 39] on span "In mẫu biên lai tự cấu hình" at bounding box center [274, 40] width 72 height 10
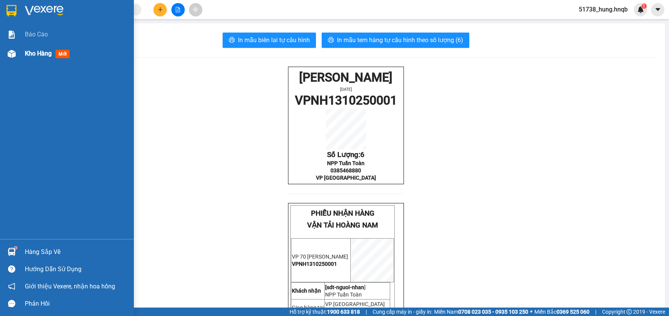
click at [8, 52] on img at bounding box center [12, 54] width 8 height 8
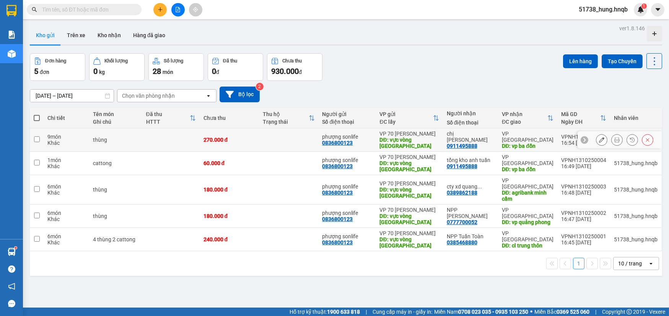
click at [197, 137] on td at bounding box center [170, 139] width 57 height 23
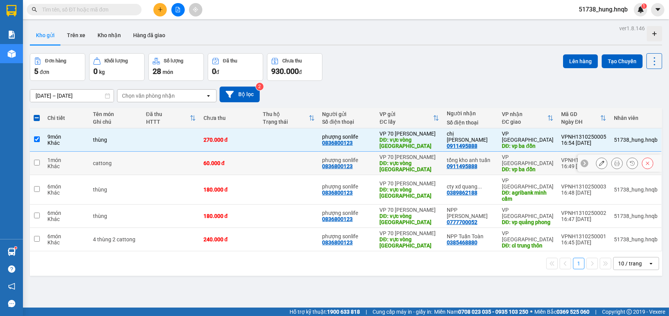
click at [188, 160] on td at bounding box center [170, 162] width 57 height 23
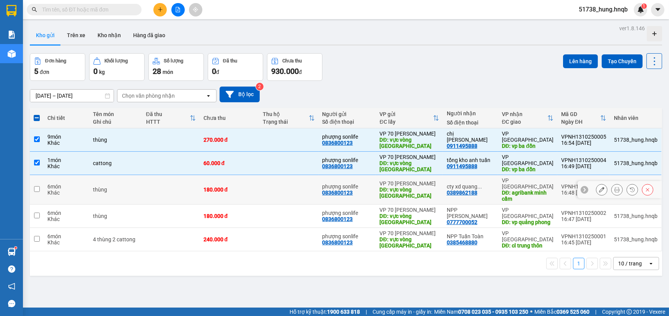
click at [190, 176] on td at bounding box center [170, 189] width 57 height 29
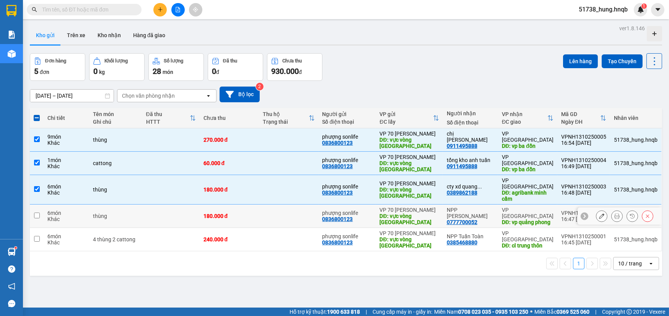
click at [183, 205] on td at bounding box center [170, 215] width 57 height 23
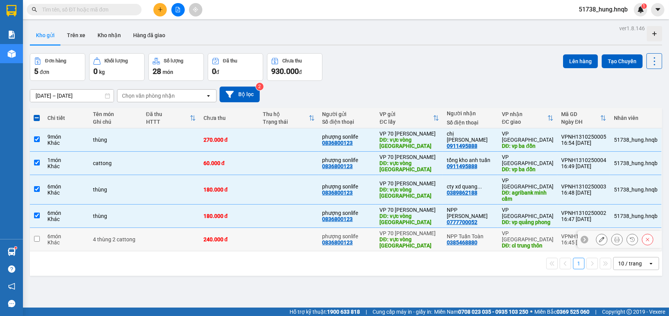
click at [187, 228] on td at bounding box center [170, 239] width 57 height 23
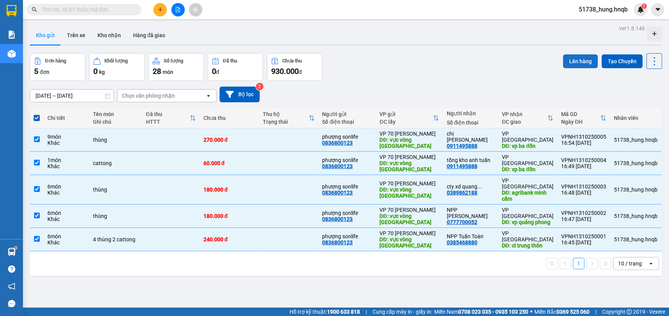
click at [575, 67] on button "Lên hàng" at bounding box center [580, 61] width 35 height 14
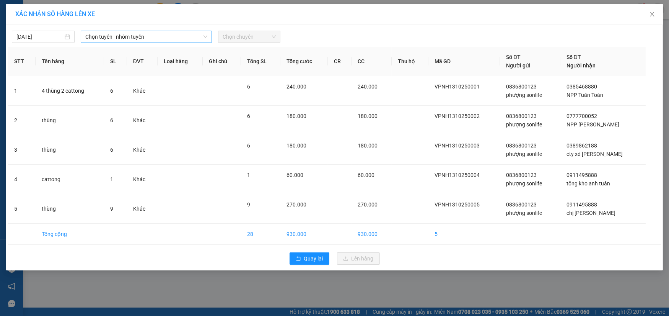
click at [156, 37] on span "Chọn tuyến - nhóm tuyến" at bounding box center [146, 36] width 122 height 11
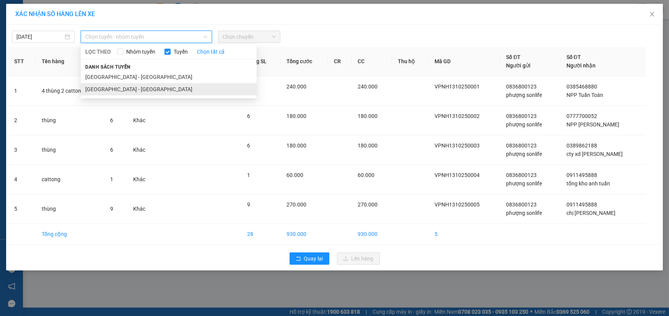
click at [147, 86] on li "[GEOGRAPHIC_DATA] - [GEOGRAPHIC_DATA]" at bounding box center [169, 89] width 176 height 12
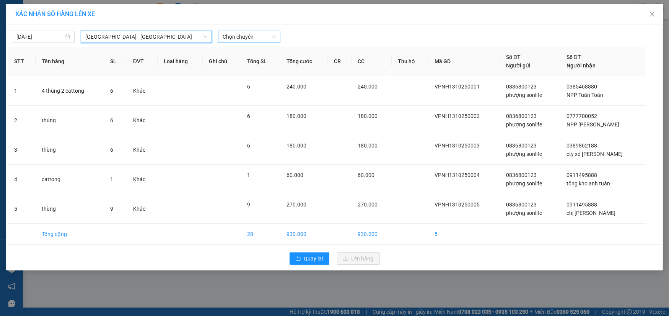
click at [244, 34] on span "Chọn chuyến" at bounding box center [250, 36] width 54 height 11
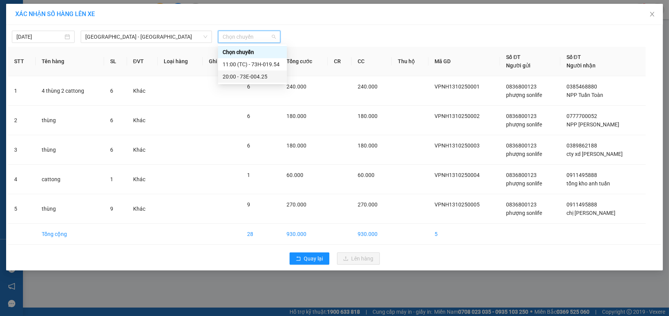
click at [247, 79] on div "20:00 - 73E-004.25" at bounding box center [253, 76] width 60 height 8
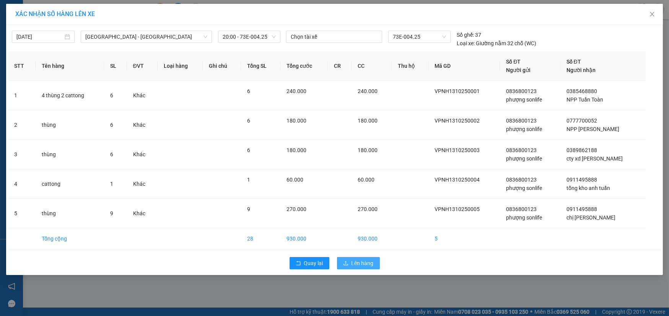
click at [360, 263] on span "Lên hàng" at bounding box center [363, 263] width 22 height 8
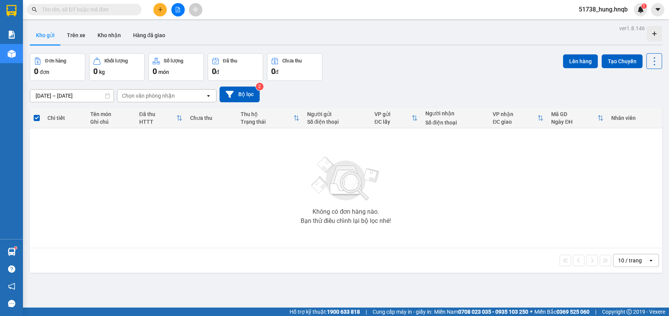
click at [159, 12] on icon "plus" at bounding box center [160, 9] width 5 height 5
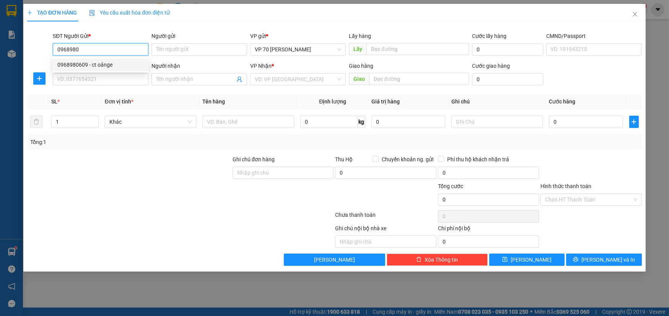
click at [101, 65] on div "0968980609 - ct oảnge" at bounding box center [100, 64] width 86 height 8
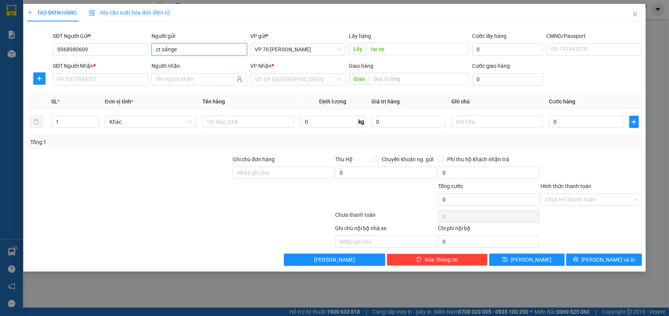
click at [188, 50] on input "ct oảnge" at bounding box center [199, 49] width 96 height 12
click at [100, 80] on input "SĐT Người Nhận *" at bounding box center [101, 79] width 96 height 12
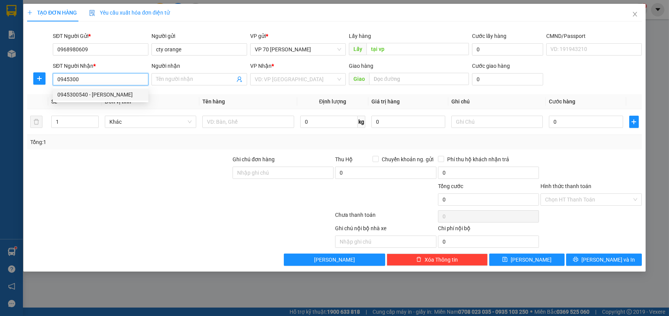
click at [107, 96] on div "0945300540 - [PERSON_NAME]" at bounding box center [100, 94] width 86 height 8
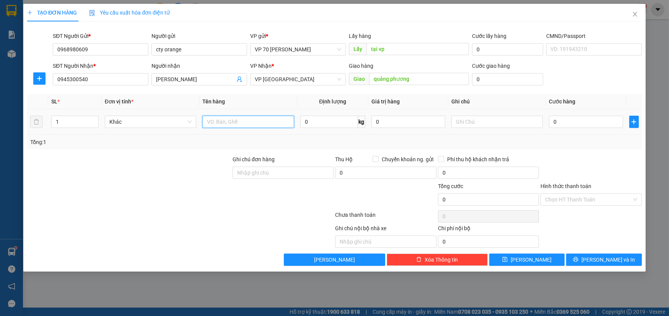
click at [236, 120] on input "text" at bounding box center [248, 122] width 92 height 12
click at [585, 122] on input "0" at bounding box center [586, 122] width 74 height 12
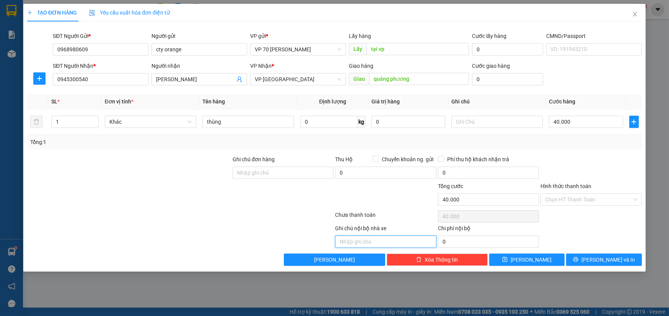
click at [369, 241] on input "text" at bounding box center [385, 241] width 101 height 12
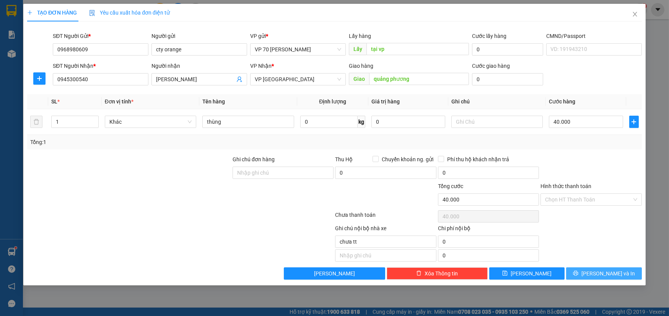
click at [604, 272] on span "[PERSON_NAME] và In" at bounding box center [608, 273] width 54 height 8
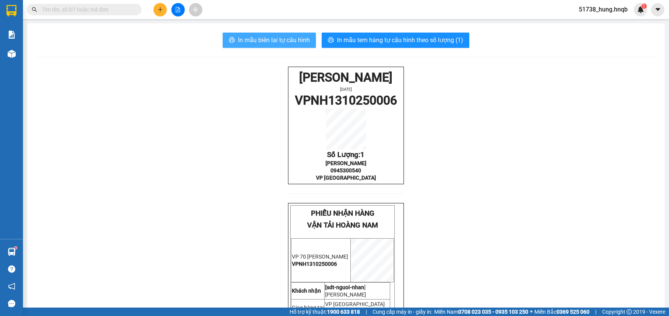
click at [246, 36] on span "In mẫu biên lai tự cấu hình" at bounding box center [274, 40] width 72 height 10
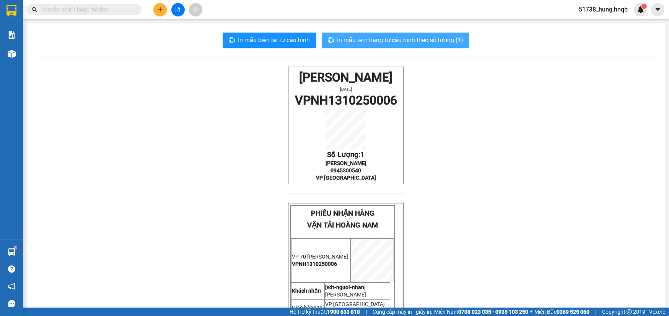
click at [384, 40] on span "In mẫu tem hàng tự cấu hình theo số lượng (1)" at bounding box center [400, 40] width 126 height 10
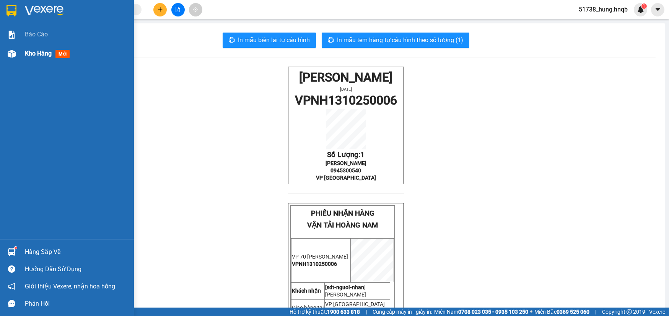
click at [17, 54] on div at bounding box center [11, 53] width 13 height 13
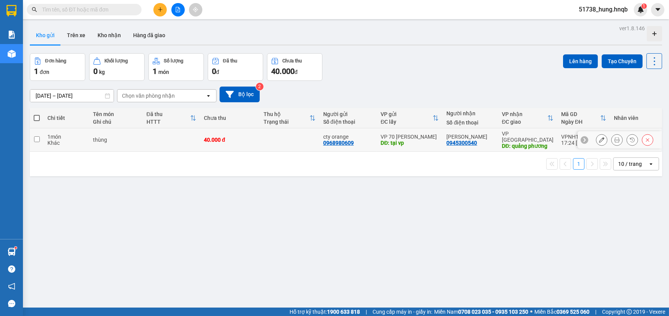
click at [100, 142] on td "thùng" at bounding box center [116, 139] width 54 height 23
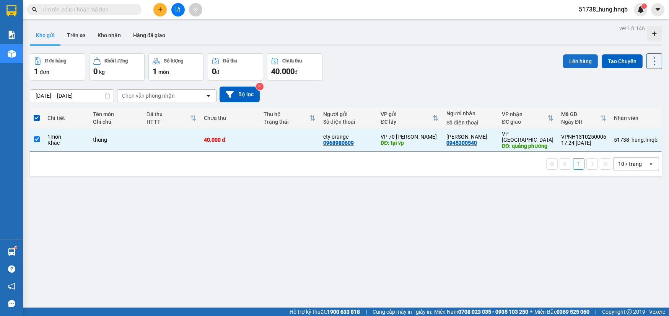
click at [577, 64] on button "Lên hàng" at bounding box center [580, 61] width 35 height 14
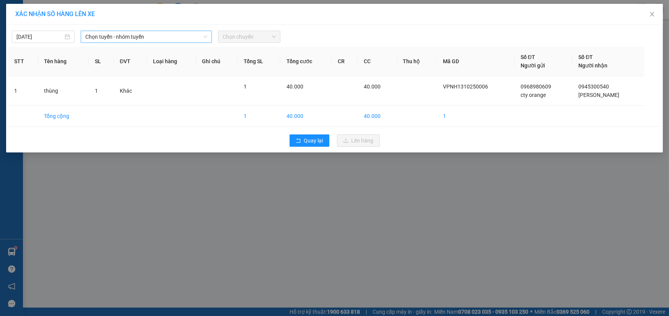
click at [122, 35] on span "Chọn tuyến - nhóm tuyến" at bounding box center [146, 36] width 122 height 11
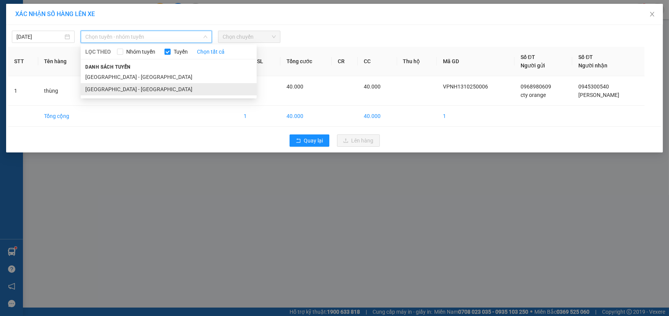
click at [130, 86] on li "[GEOGRAPHIC_DATA] - [GEOGRAPHIC_DATA]" at bounding box center [169, 89] width 176 height 12
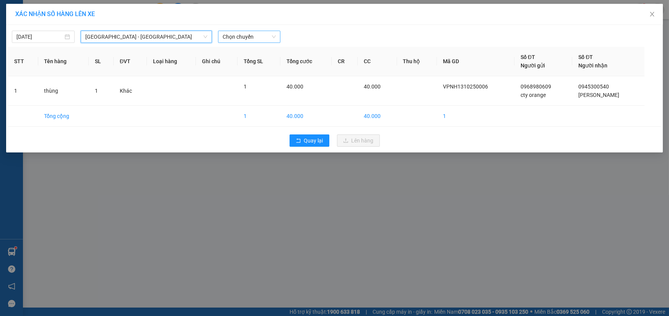
click at [237, 39] on span "Chọn chuyến" at bounding box center [250, 36] width 54 height 11
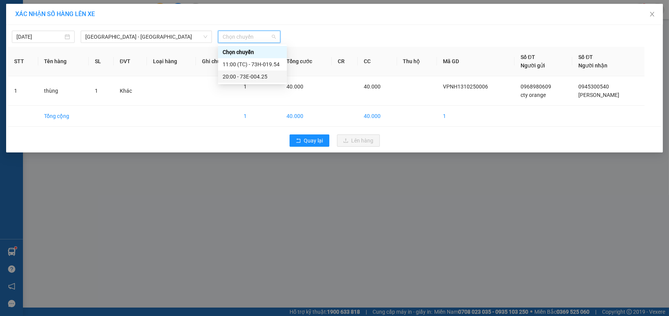
click at [253, 79] on div "20:00 - 73E-004.25" at bounding box center [253, 76] width 60 height 8
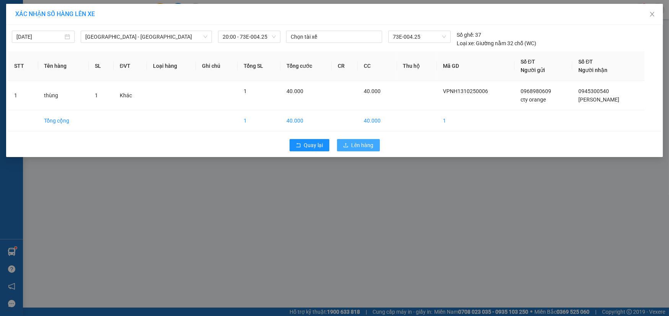
click at [367, 148] on span "Lên hàng" at bounding box center [363, 145] width 22 height 8
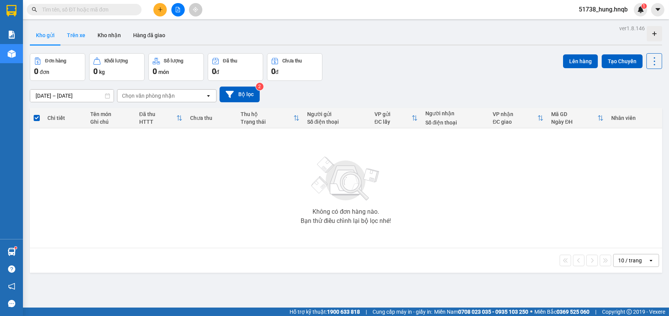
click at [77, 34] on button "Trên xe" at bounding box center [76, 35] width 31 height 18
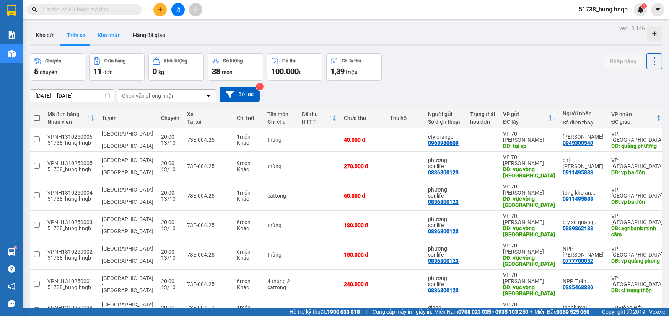
click at [107, 35] on button "Kho nhận" at bounding box center [109, 35] width 36 height 18
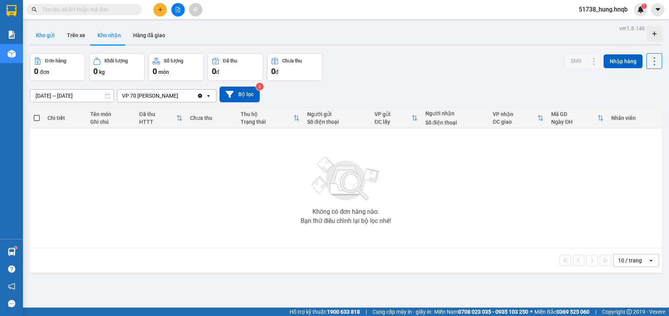
click at [46, 38] on button "Kho gửi" at bounding box center [45, 35] width 31 height 18
click at [236, 92] on button "Bộ lọc" at bounding box center [240, 94] width 40 height 16
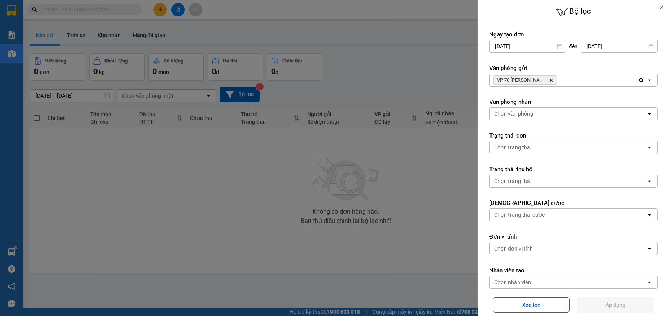
click at [518, 112] on div "Chọn văn phòng" at bounding box center [513, 114] width 39 height 8
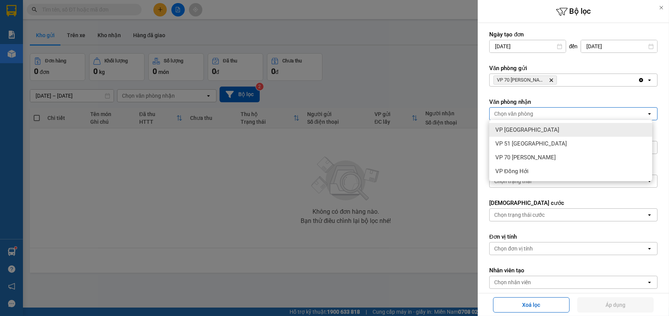
click at [529, 130] on span "VP [GEOGRAPHIC_DATA]" at bounding box center [527, 130] width 64 height 8
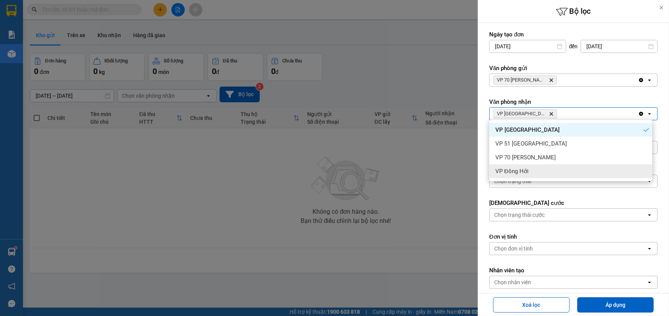
click at [480, 184] on div "Ngày tạo đơn [DATE] Press the down arrow key to interact with the calendar and …" at bounding box center [573, 182] width 191 height 319
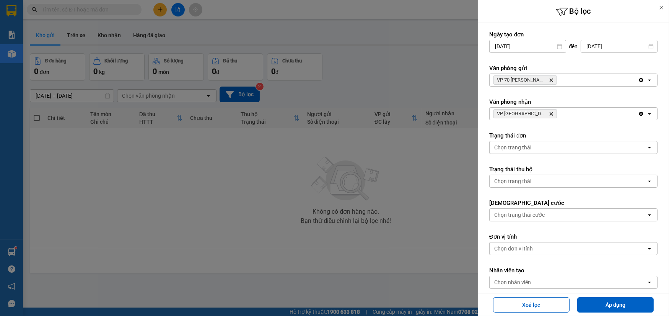
click at [528, 147] on div "Chọn trạng thái" at bounding box center [512, 147] width 37 height 8
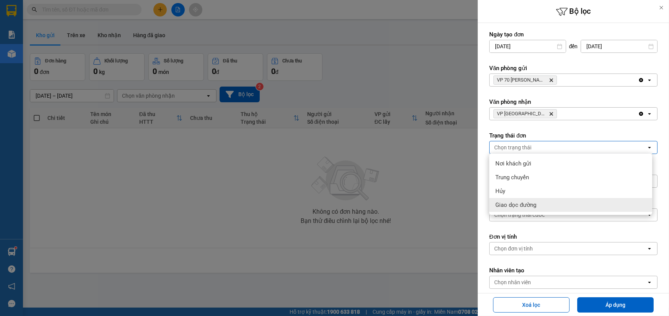
click at [482, 214] on div "Ngày tạo đơn [DATE] Press the down arrow key to interact with the calendar and …" at bounding box center [573, 182] width 191 height 319
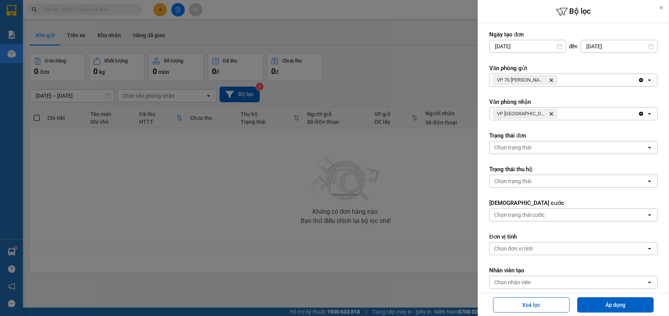
click at [535, 175] on div "Chọn trạng thái" at bounding box center [568, 181] width 157 height 12
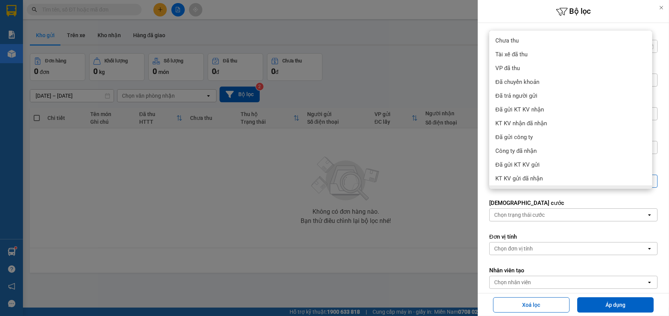
click at [474, 230] on div at bounding box center [334, 158] width 669 height 316
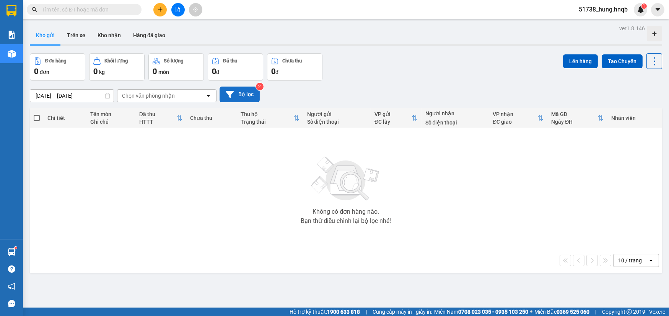
click at [237, 89] on button "Bộ lọc" at bounding box center [240, 94] width 40 height 16
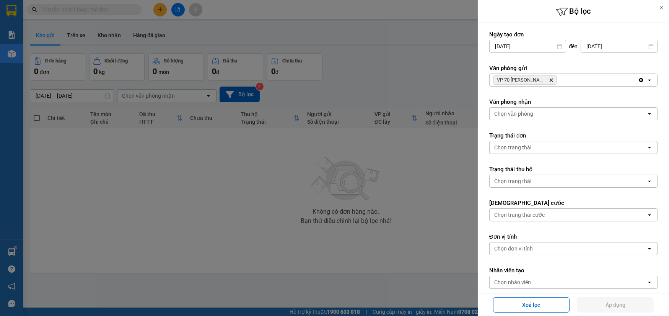
click at [594, 77] on div "VP 70 [PERSON_NAME]" at bounding box center [564, 80] width 148 height 12
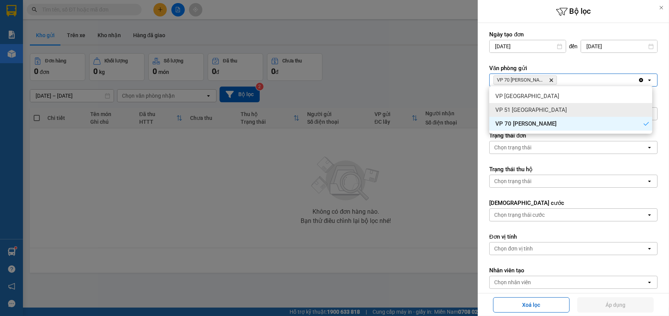
click at [542, 114] on div "VP 51 [GEOGRAPHIC_DATA]" at bounding box center [570, 110] width 163 height 14
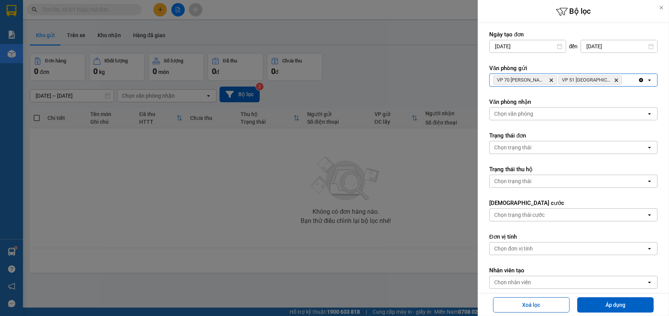
click at [526, 112] on div "Chọn văn phòng" at bounding box center [513, 114] width 39 height 8
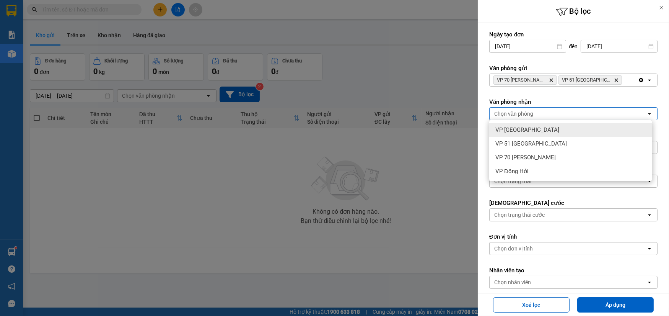
click at [526, 126] on span "VP [GEOGRAPHIC_DATA]" at bounding box center [527, 130] width 64 height 8
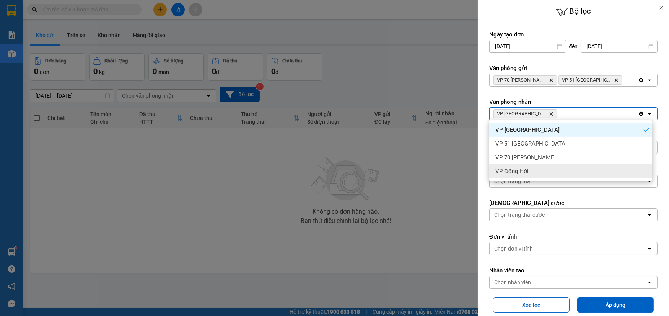
drag, startPoint x: 617, startPoint y: 305, endPoint x: 617, endPoint y: 290, distance: 14.6
click at [617, 303] on button "Áp dụng" at bounding box center [615, 304] width 77 height 15
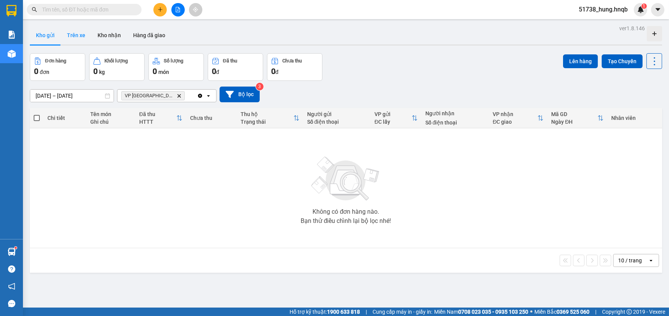
click at [74, 37] on button "Trên xe" at bounding box center [76, 35] width 31 height 18
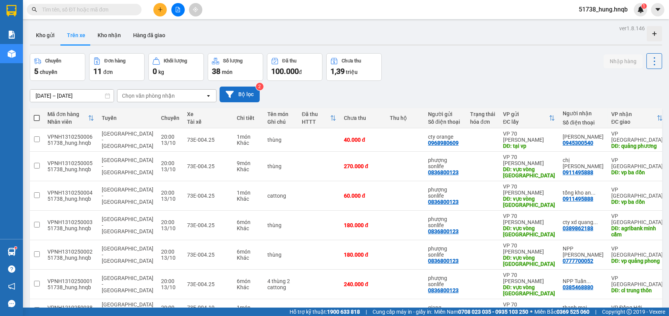
click at [248, 96] on button "Bộ lọc" at bounding box center [240, 94] width 40 height 16
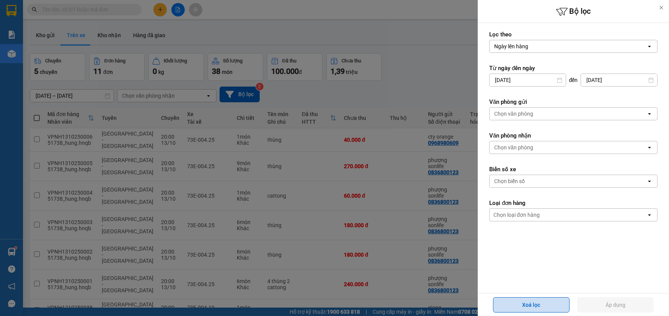
click at [516, 303] on button "Xoá lọc" at bounding box center [531, 304] width 77 height 15
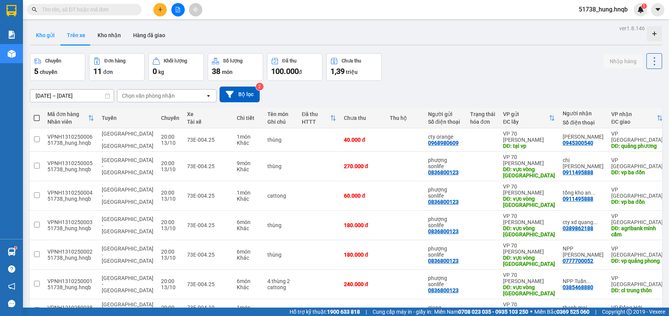
click at [48, 33] on button "Kho gửi" at bounding box center [45, 35] width 31 height 18
